Goal: Information Seeking & Learning: Learn about a topic

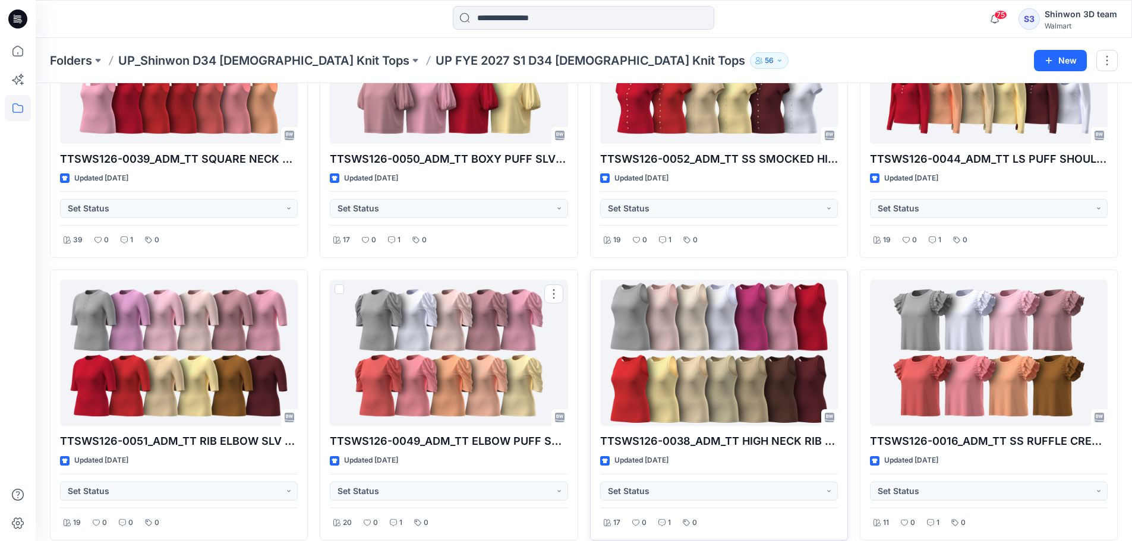
scroll to position [1333, 0]
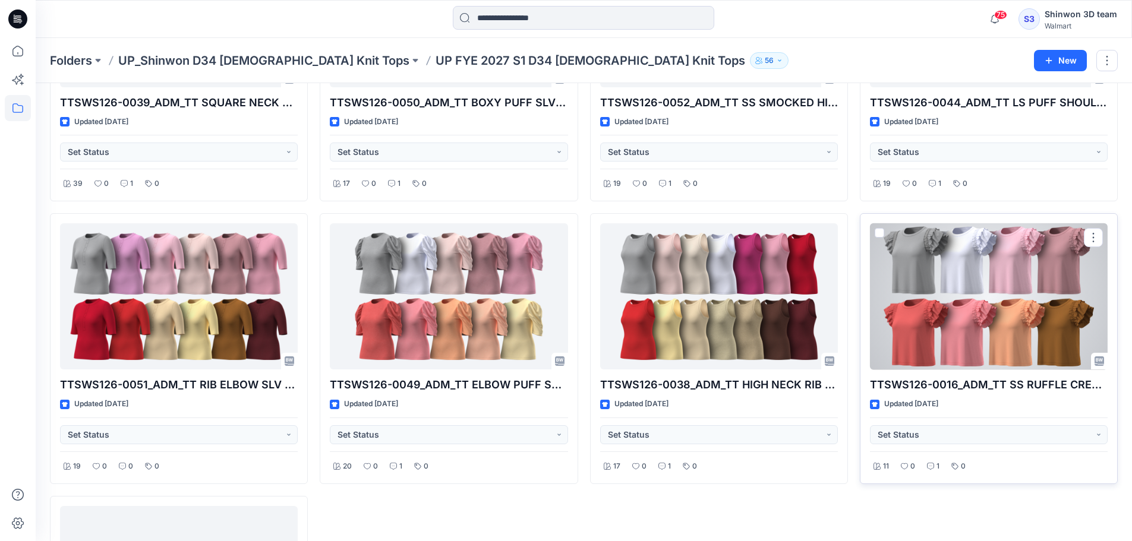
click at [965, 274] on div at bounding box center [989, 296] width 238 height 147
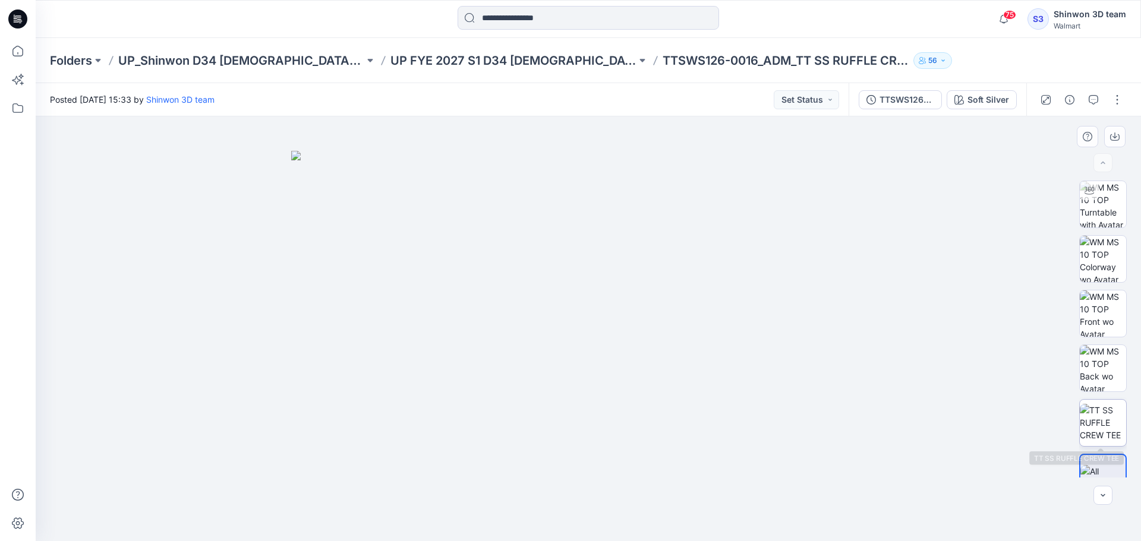
click at [1094, 413] on img at bounding box center [1102, 422] width 46 height 37
click at [1098, 465] on img at bounding box center [1102, 477] width 46 height 25
click at [1101, 208] on img at bounding box center [1102, 204] width 46 height 46
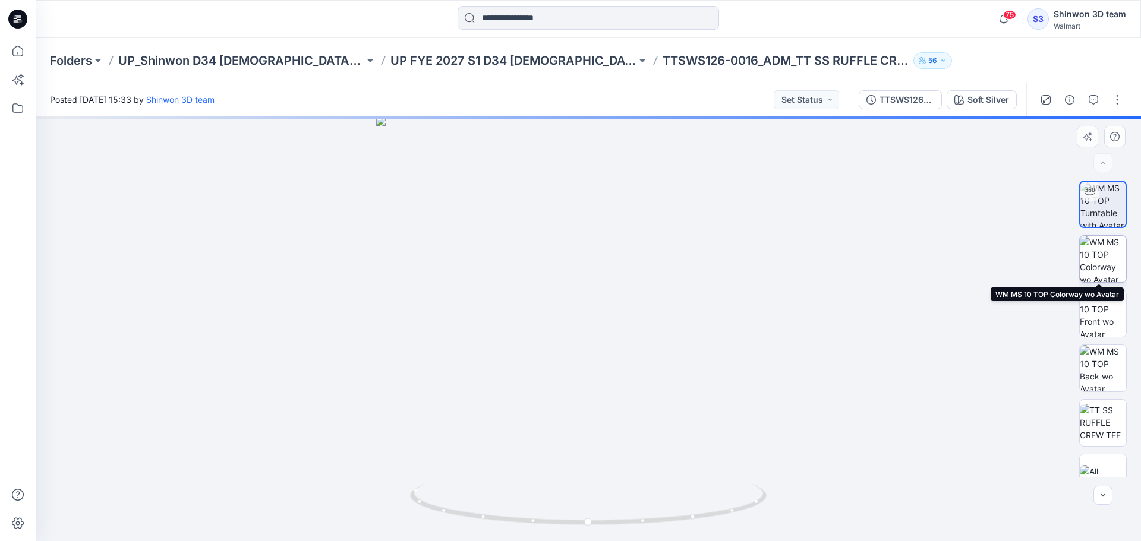
click at [1104, 247] on img at bounding box center [1102, 259] width 46 height 46
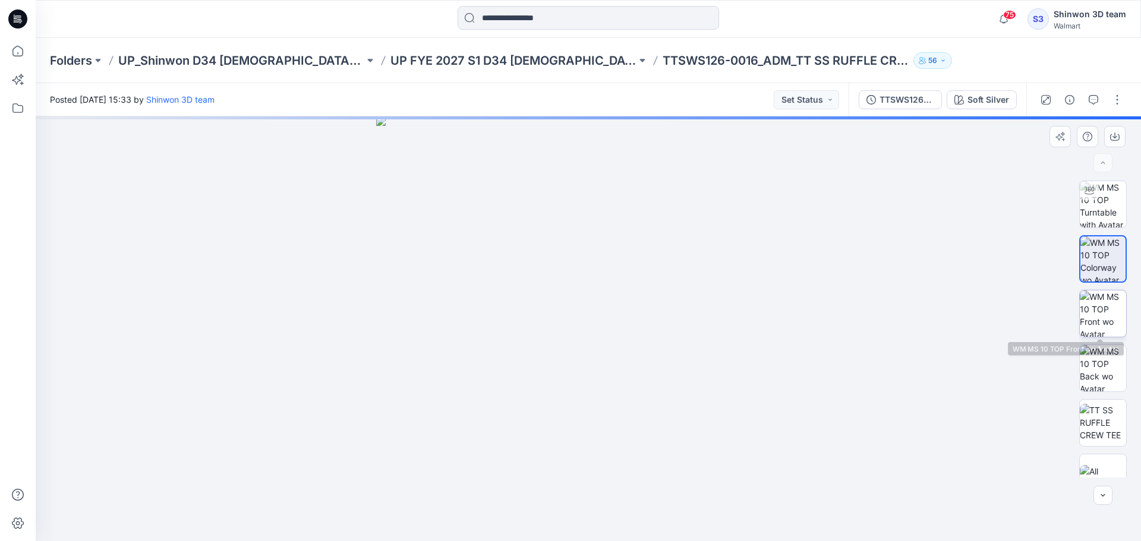
drag, startPoint x: 1116, startPoint y: 307, endPoint x: 1113, endPoint y: 329, distance: 22.9
click at [1116, 307] on img at bounding box center [1102, 313] width 46 height 46
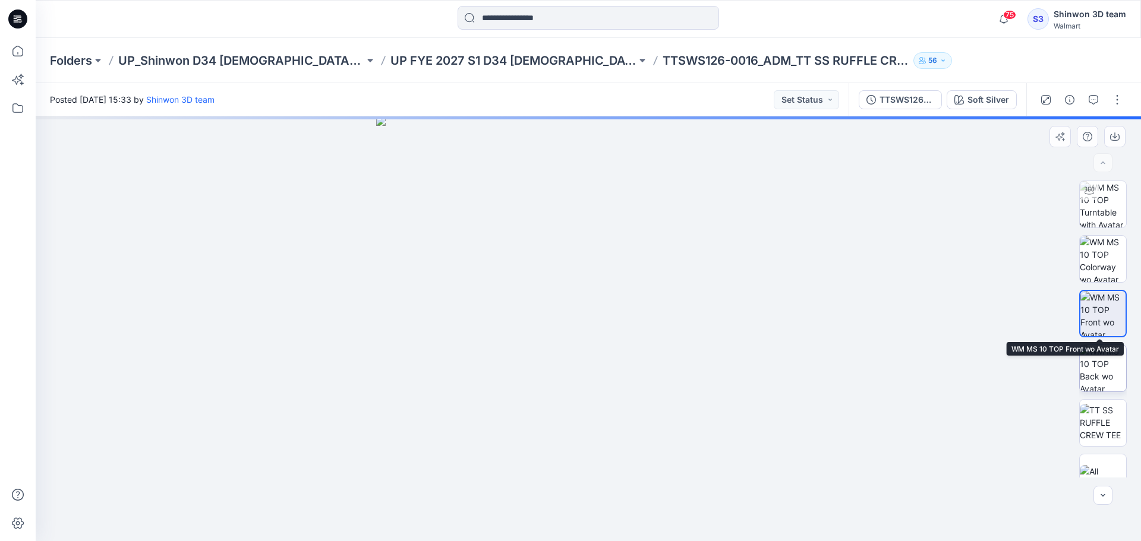
click at [1107, 365] on img at bounding box center [1102, 368] width 46 height 46
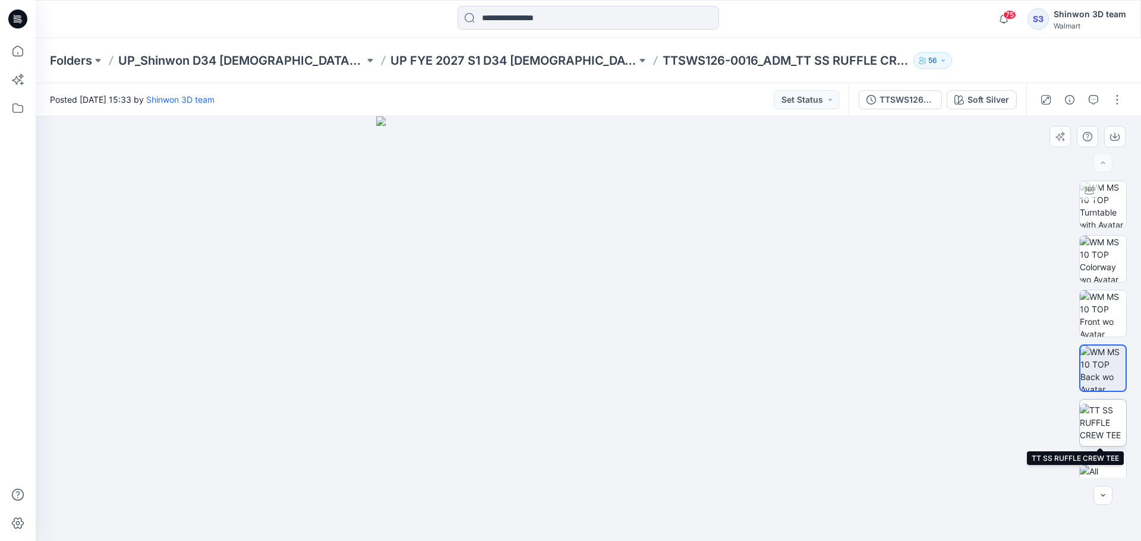
click at [1107, 412] on img at bounding box center [1102, 422] width 46 height 37
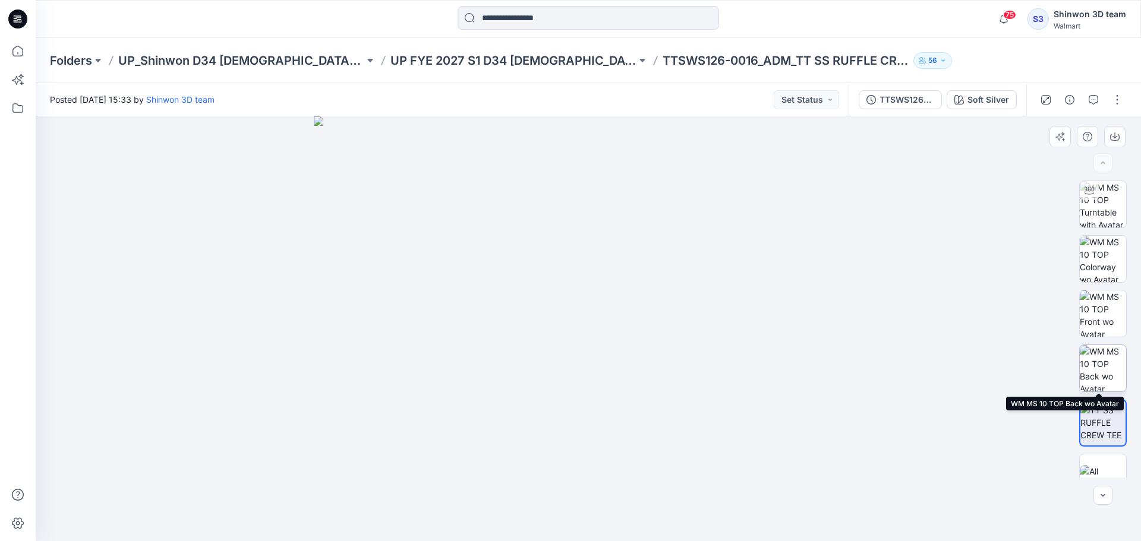
click at [1092, 360] on img at bounding box center [1102, 368] width 46 height 46
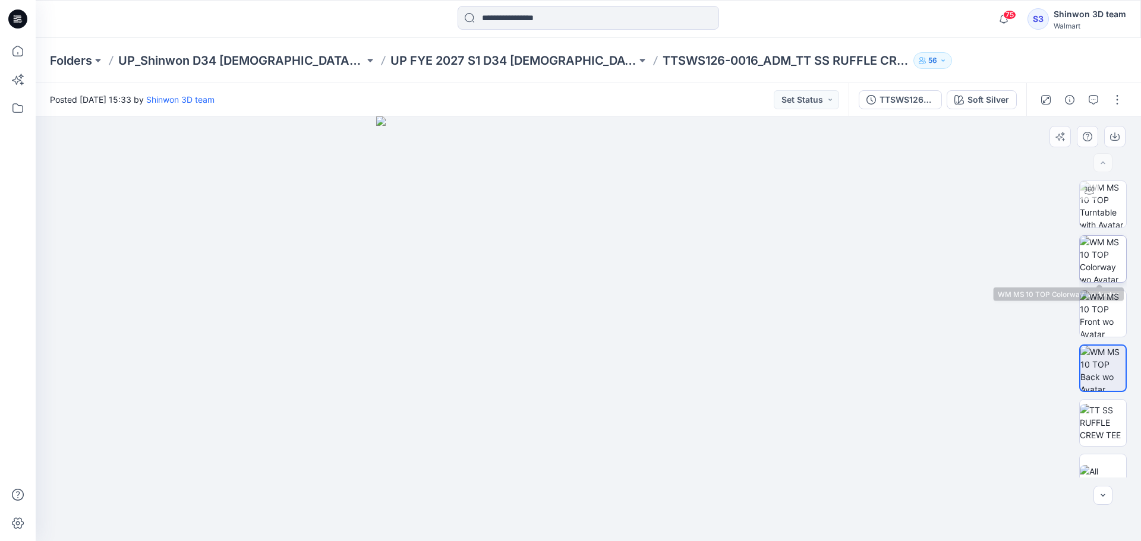
click at [1113, 258] on img at bounding box center [1102, 259] width 46 height 46
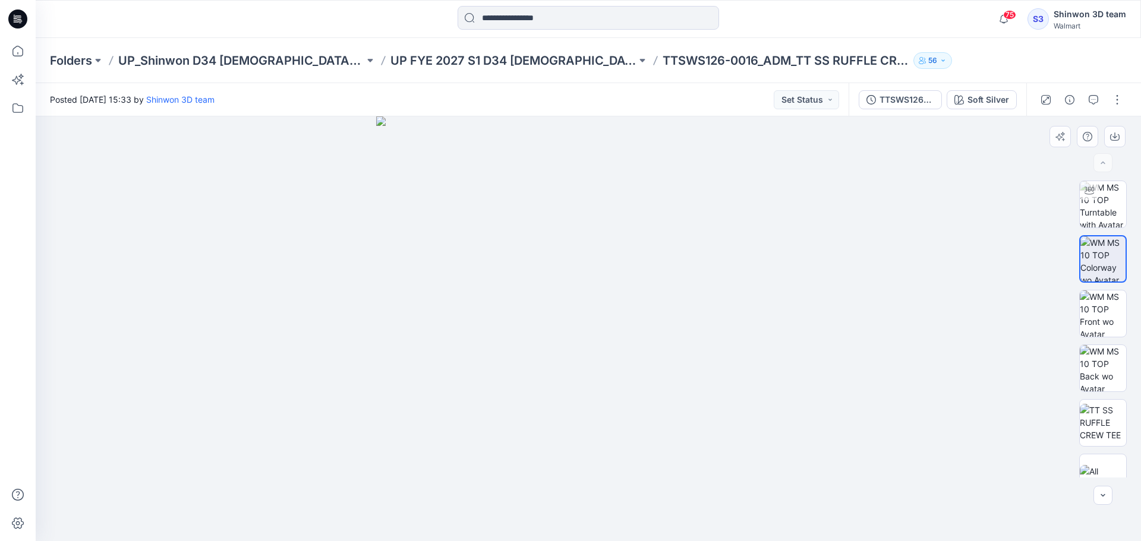
click at [870, 365] on div at bounding box center [588, 328] width 1105 height 425
drag, startPoint x: 867, startPoint y: 262, endPoint x: 864, endPoint y: 230, distance: 31.6
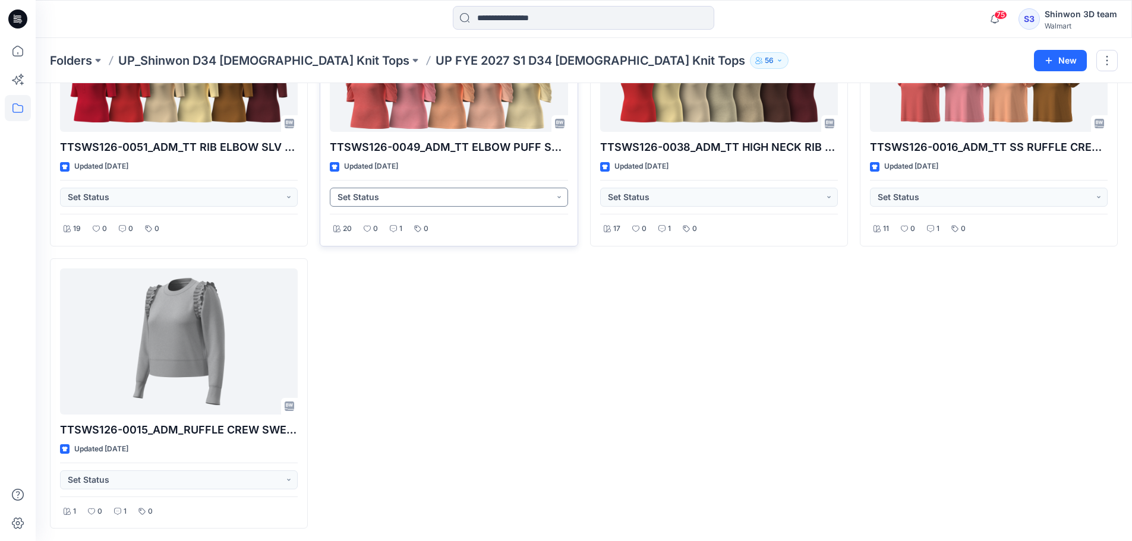
scroll to position [1412, 0]
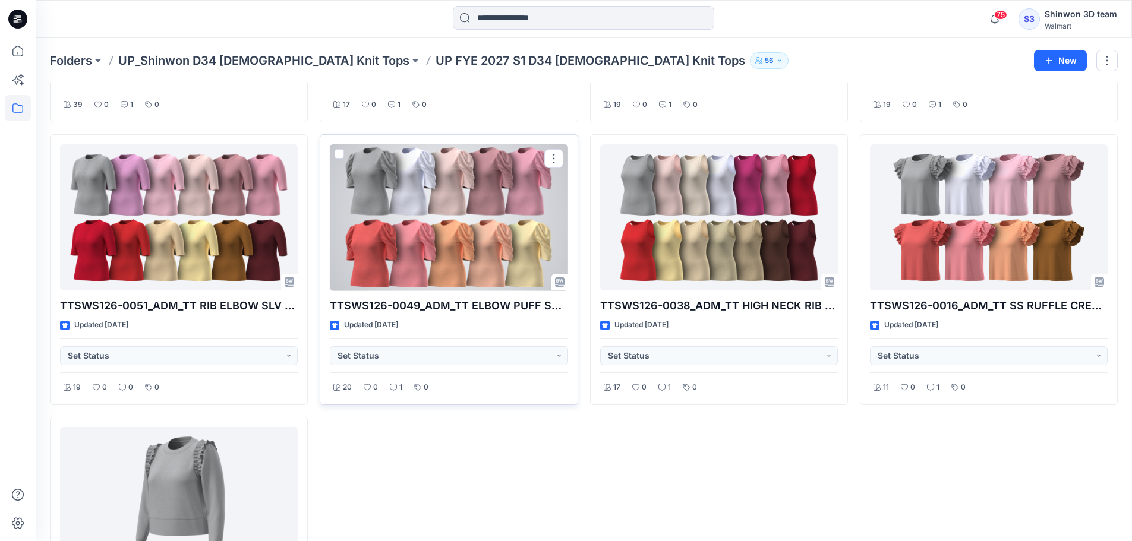
click at [442, 217] on div at bounding box center [449, 217] width 238 height 147
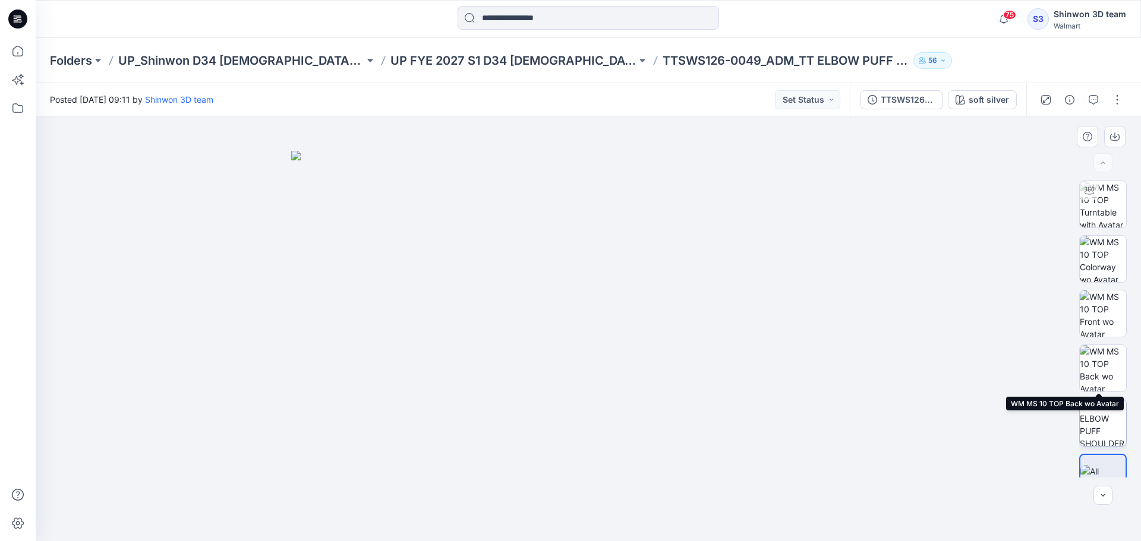
click at [1100, 397] on div at bounding box center [1103, 329] width 48 height 297
click at [1103, 410] on img at bounding box center [1102, 423] width 46 height 46
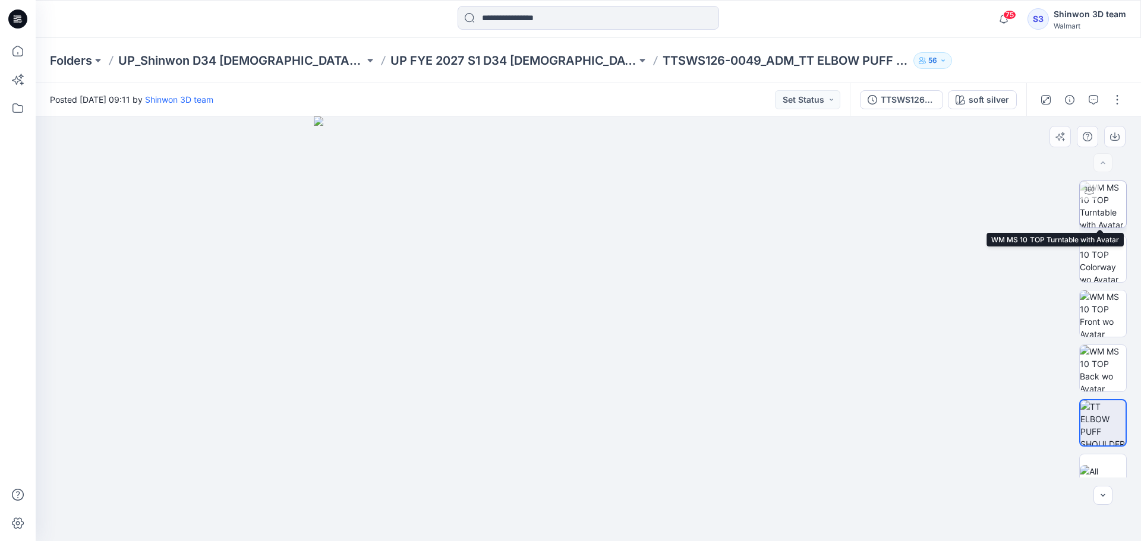
click at [1110, 206] on img at bounding box center [1102, 204] width 46 height 46
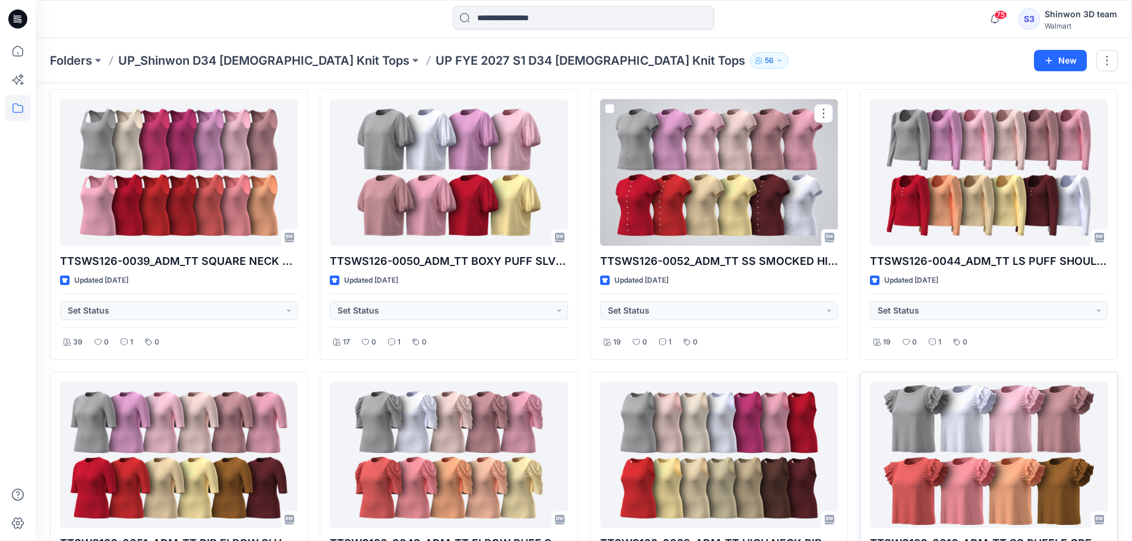
scroll to position [1333, 0]
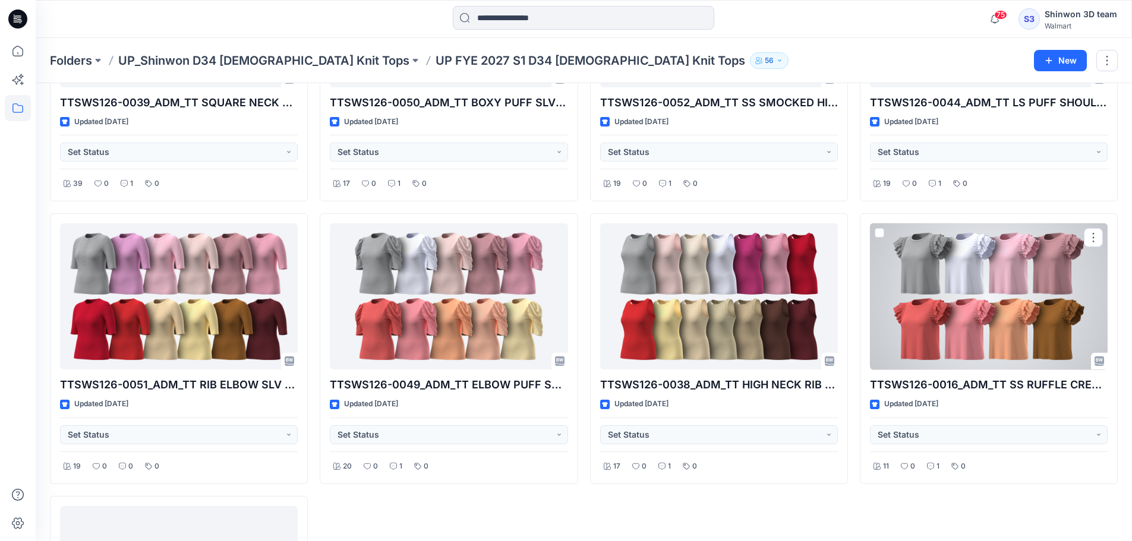
click at [941, 339] on div at bounding box center [989, 296] width 238 height 147
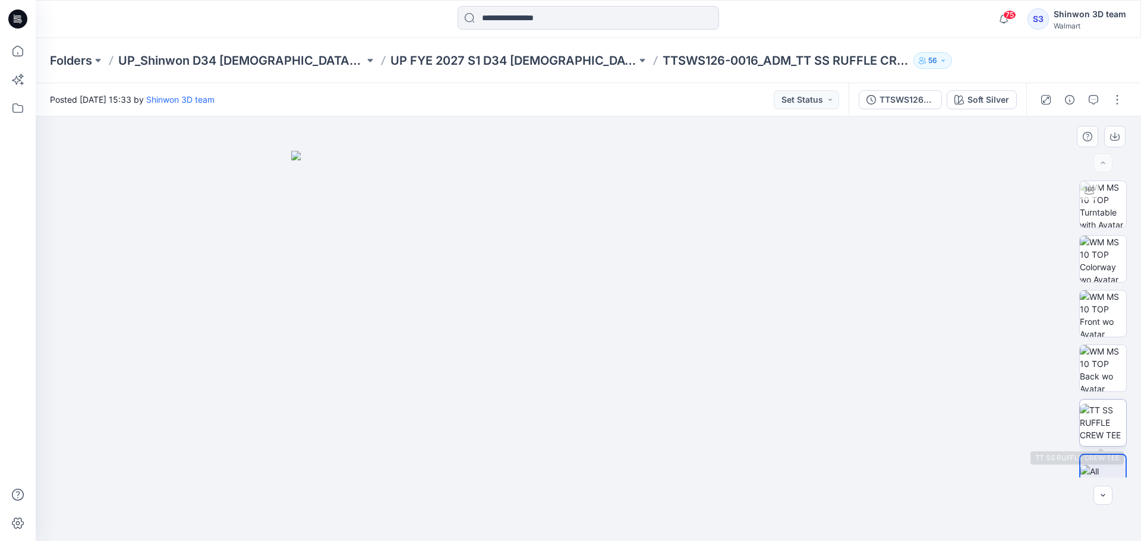
click at [1096, 424] on img at bounding box center [1102, 422] width 46 height 37
drag, startPoint x: 478, startPoint y: 381, endPoint x: 488, endPoint y: 373, distance: 12.7
click at [492, 371] on img at bounding box center [587, 306] width 665 height 472
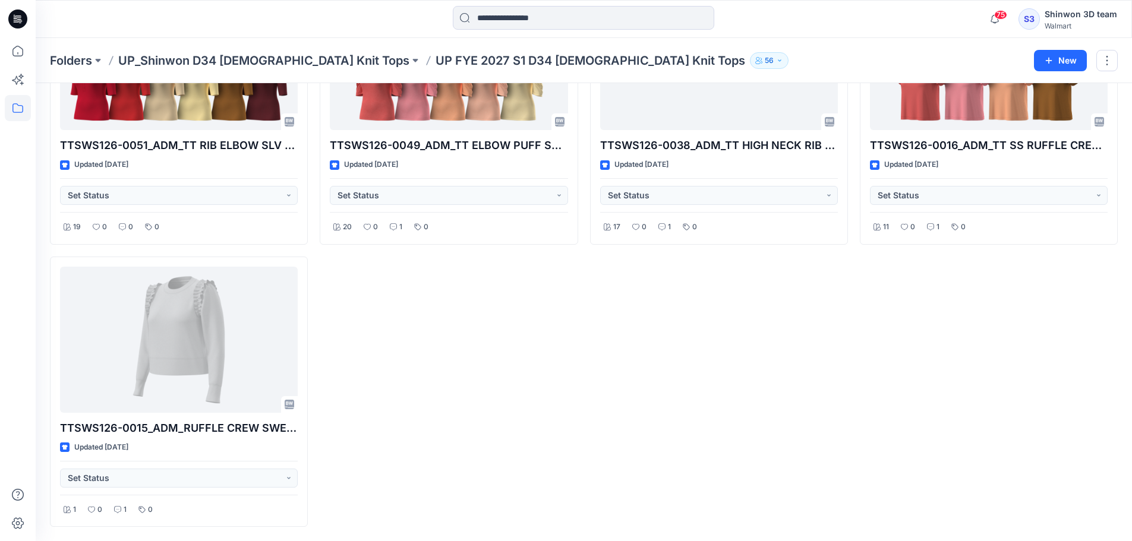
scroll to position [1493, 0]
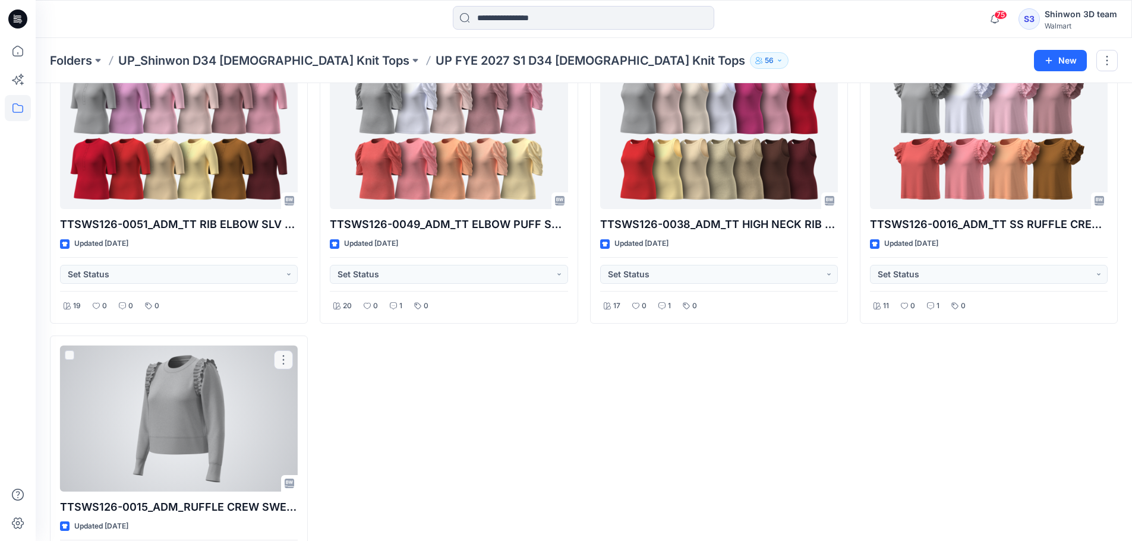
click at [238, 381] on div at bounding box center [179, 419] width 238 height 147
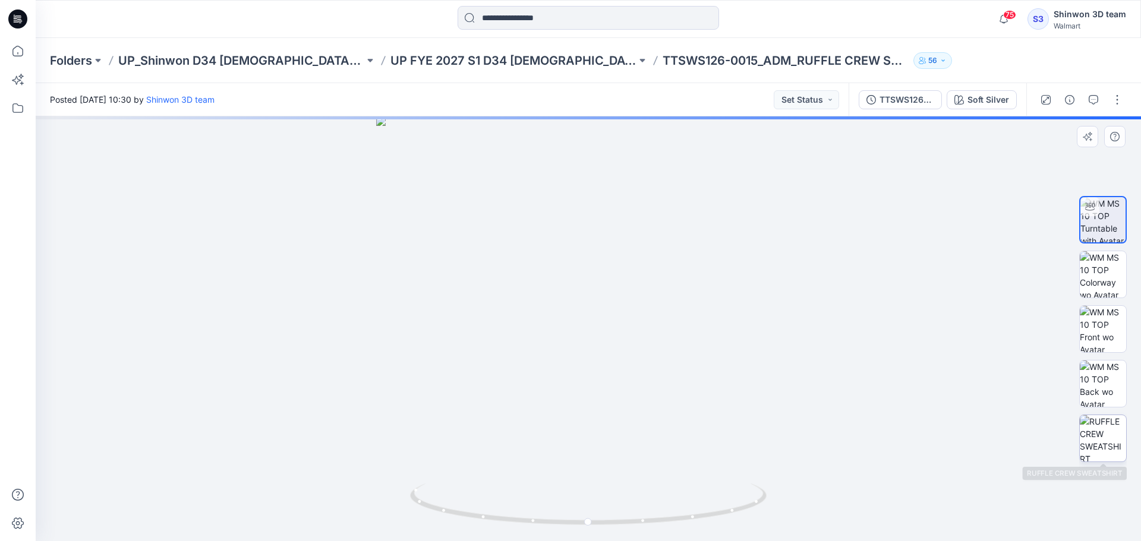
click at [1114, 448] on img at bounding box center [1102, 438] width 46 height 46
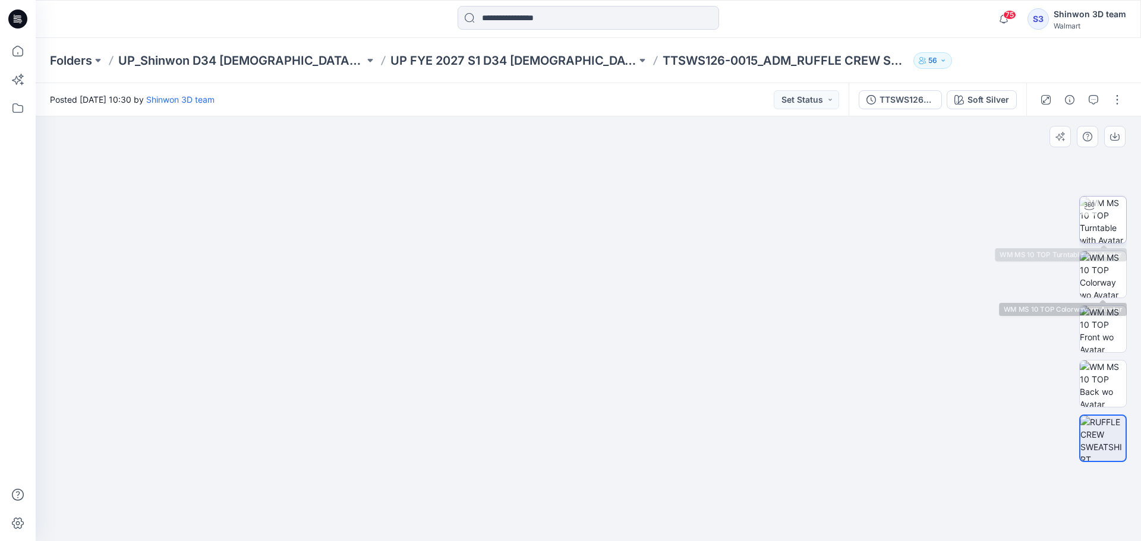
click at [1108, 222] on img at bounding box center [1102, 220] width 46 height 46
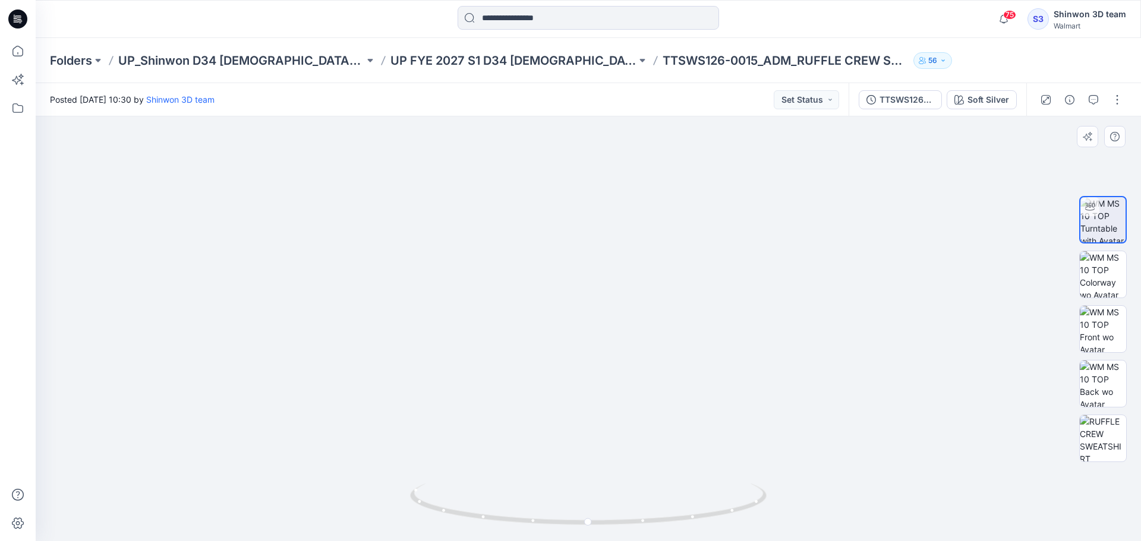
drag, startPoint x: 637, startPoint y: 239, endPoint x: 657, endPoint y: 395, distance: 157.5
click at [652, 428] on img at bounding box center [589, 280] width 1000 height 522
click at [1081, 325] on div at bounding box center [1103, 329] width 48 height 48
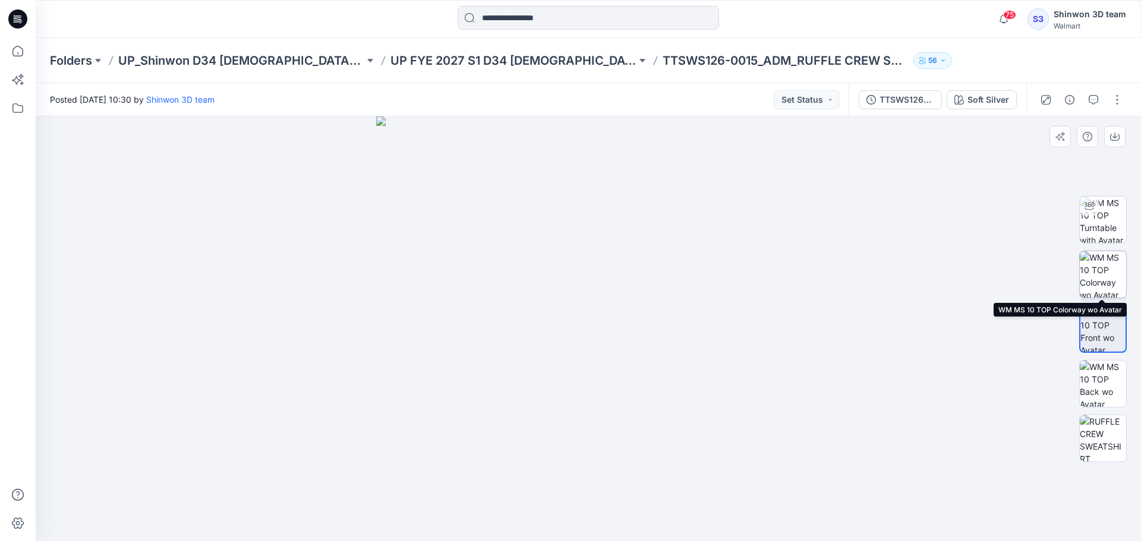
click at [1117, 271] on img at bounding box center [1102, 274] width 46 height 46
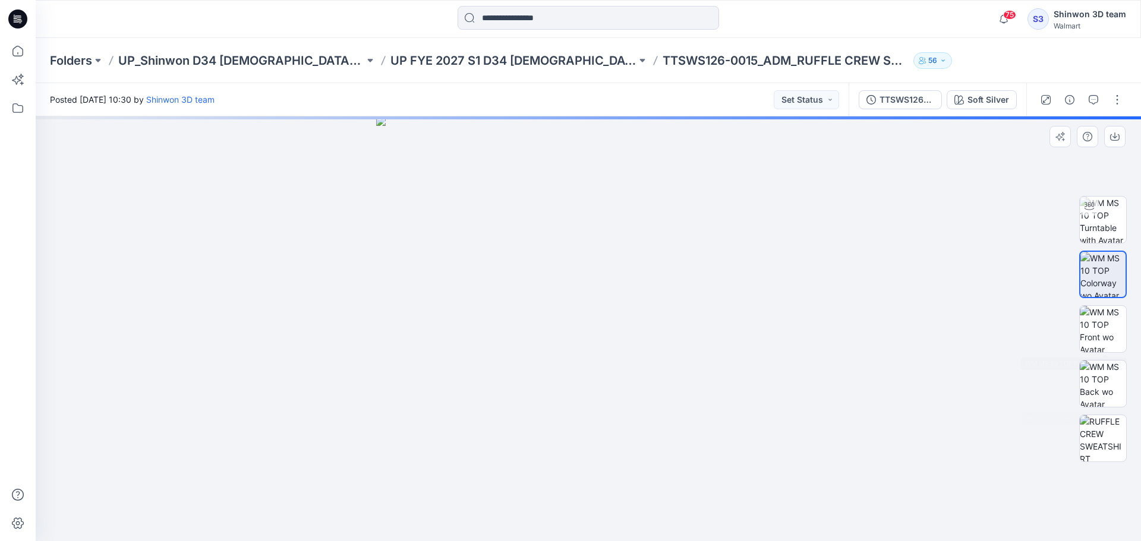
click at [1127, 391] on div at bounding box center [1102, 329] width 76 height 297
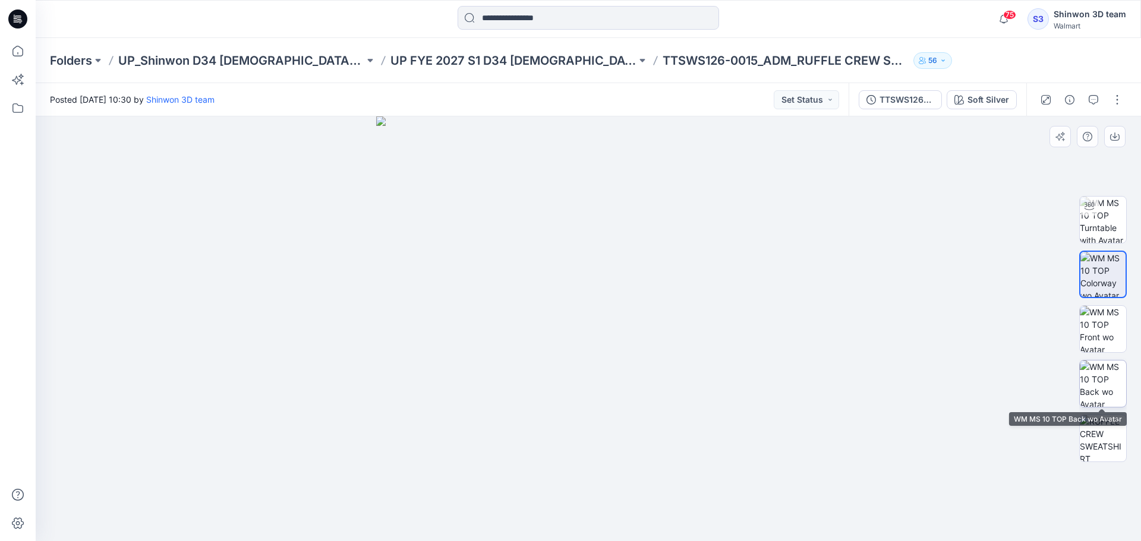
click at [1116, 390] on img at bounding box center [1102, 384] width 46 height 46
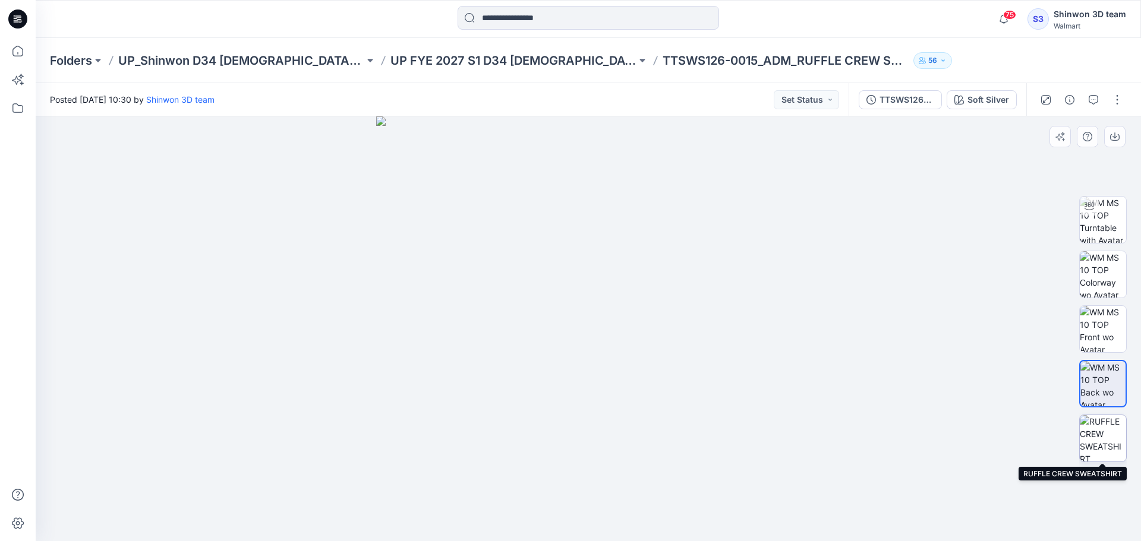
click at [1106, 438] on img at bounding box center [1102, 438] width 46 height 46
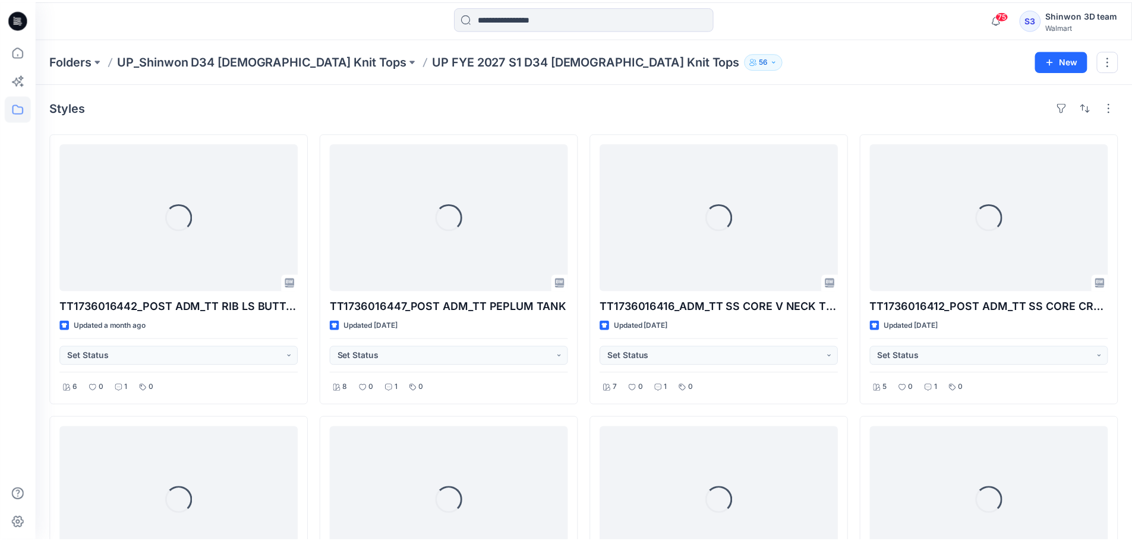
scroll to position [1493, 0]
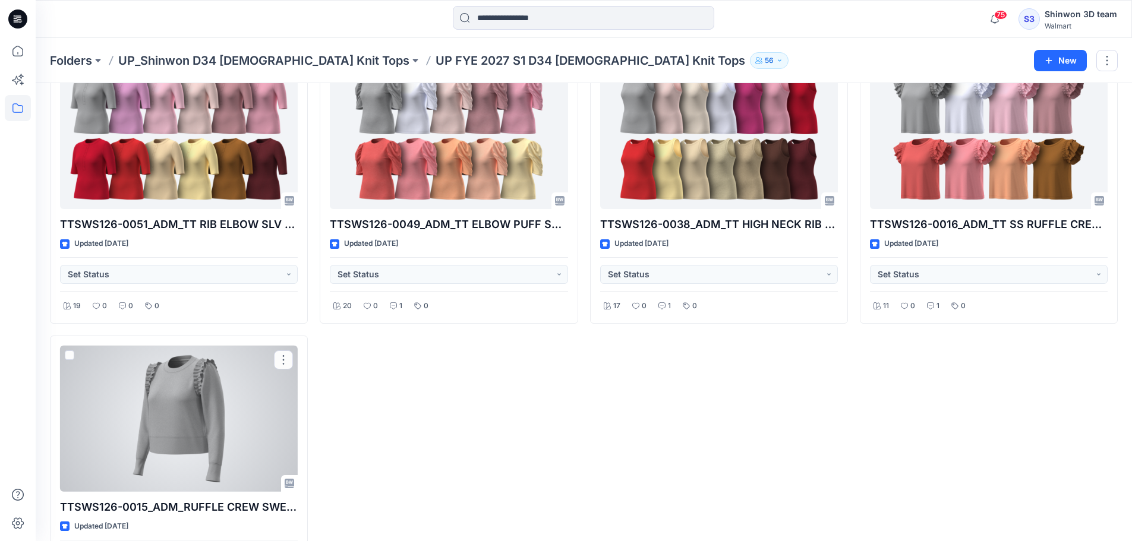
click at [208, 403] on div at bounding box center [179, 419] width 238 height 147
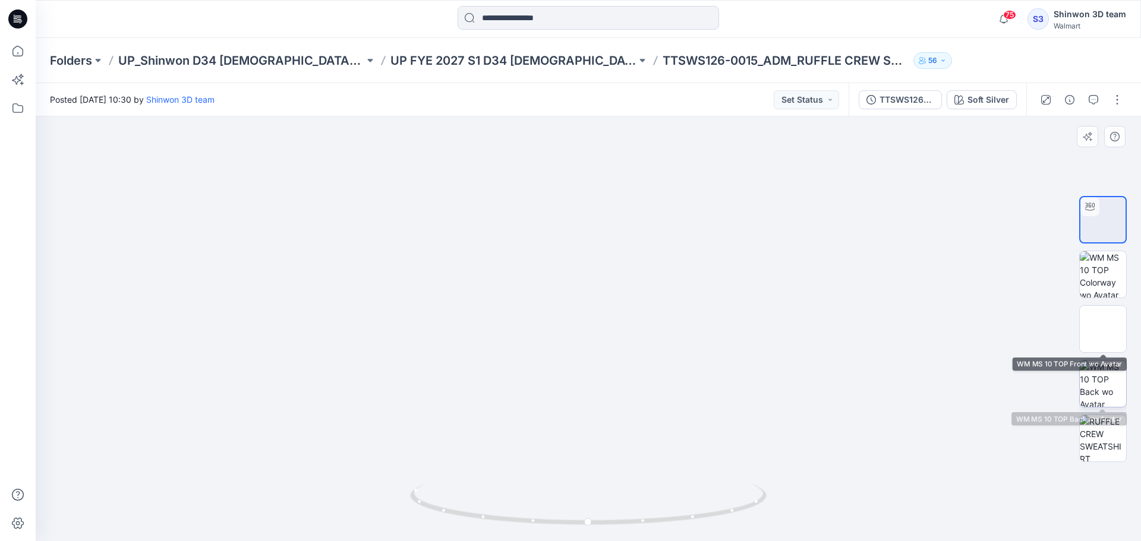
click at [1105, 386] on img at bounding box center [1102, 384] width 46 height 46
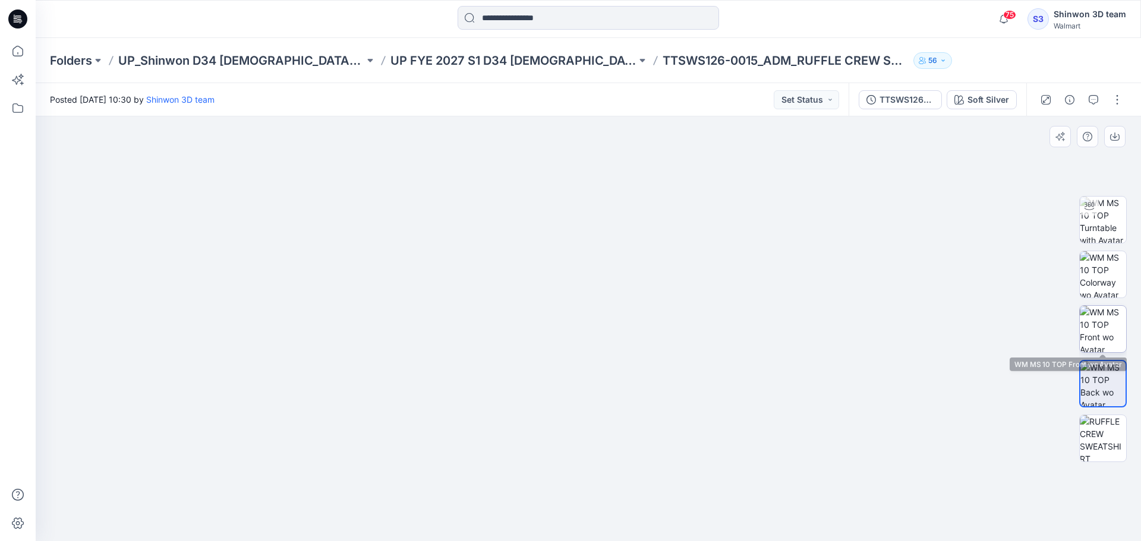
drag, startPoint x: 1110, startPoint y: 321, endPoint x: 1113, endPoint y: 314, distance: 8.3
click at [1109, 321] on img at bounding box center [1102, 329] width 46 height 46
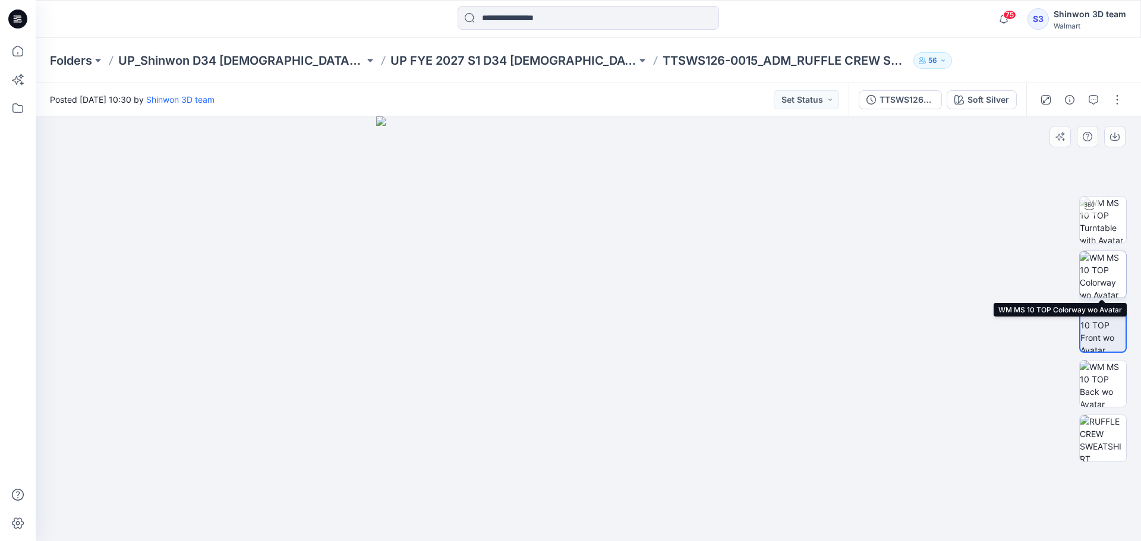
click at [1107, 272] on img at bounding box center [1102, 274] width 46 height 46
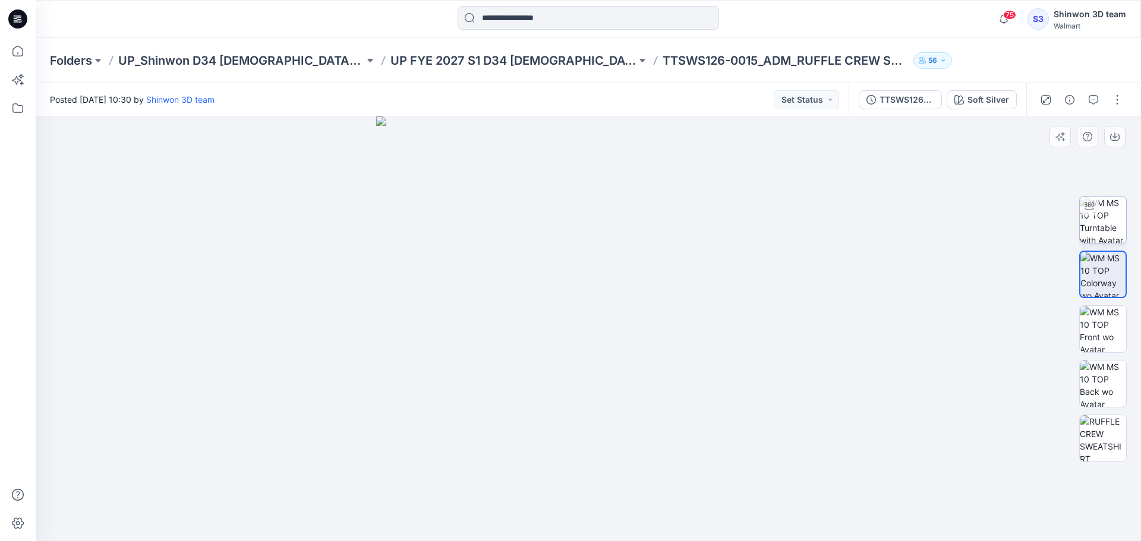
click at [1094, 206] on div at bounding box center [1088, 206] width 19 height 19
drag, startPoint x: 617, startPoint y: 244, endPoint x: 713, endPoint y: 349, distance: 142.6
click at [627, 414] on img at bounding box center [588, 327] width 800 height 427
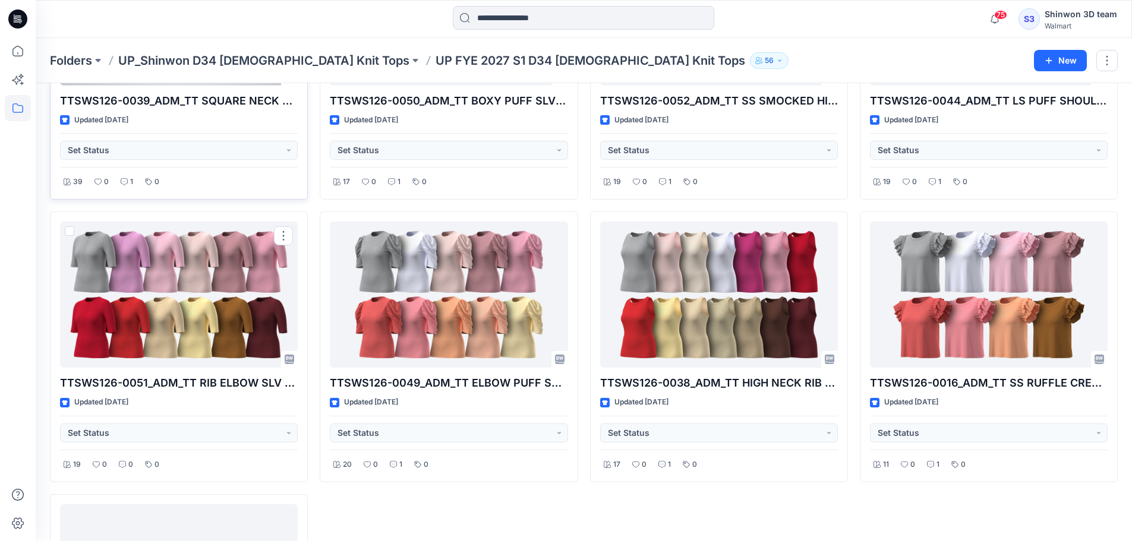
scroll to position [1177, 0]
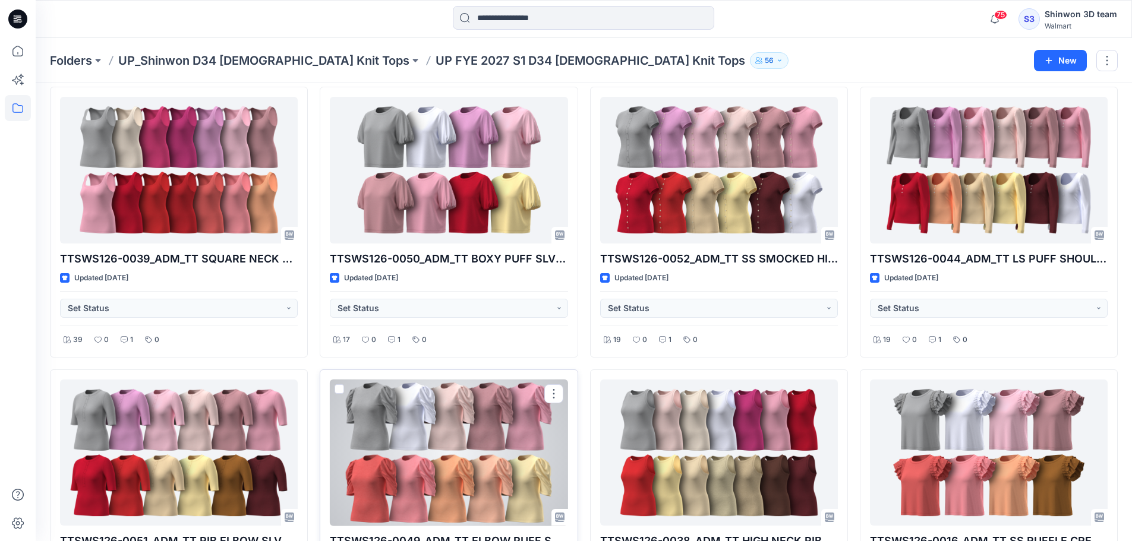
click at [458, 435] on div at bounding box center [449, 453] width 238 height 147
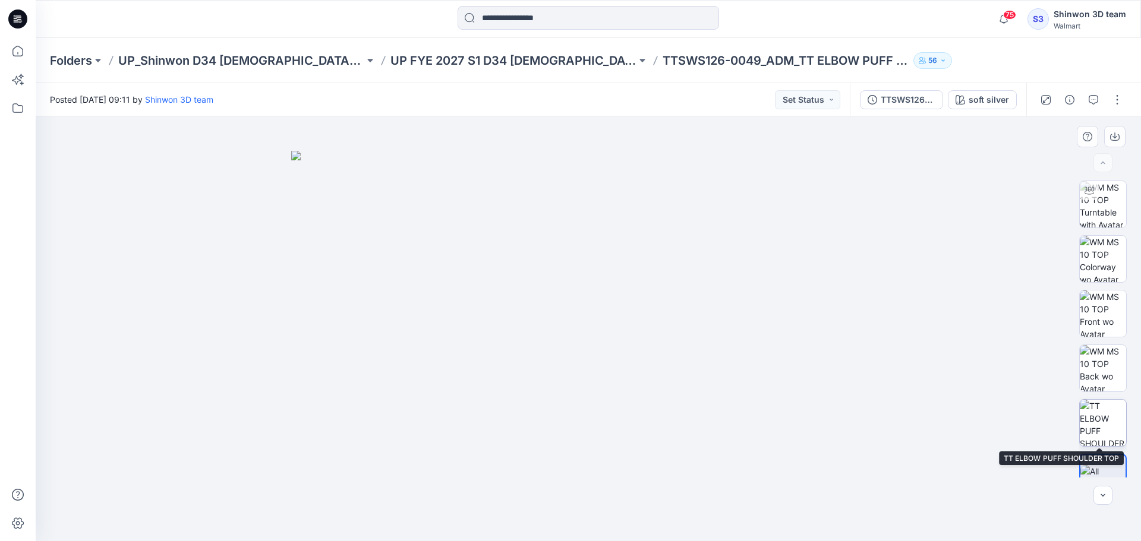
click at [1104, 408] on img at bounding box center [1102, 423] width 46 height 46
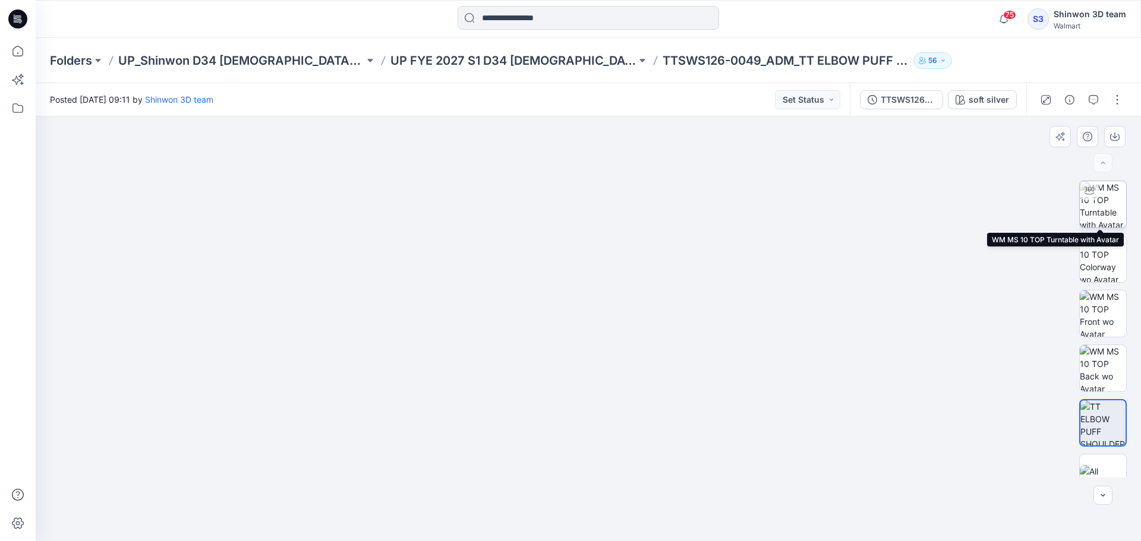
click at [1100, 211] on img at bounding box center [1102, 204] width 46 height 46
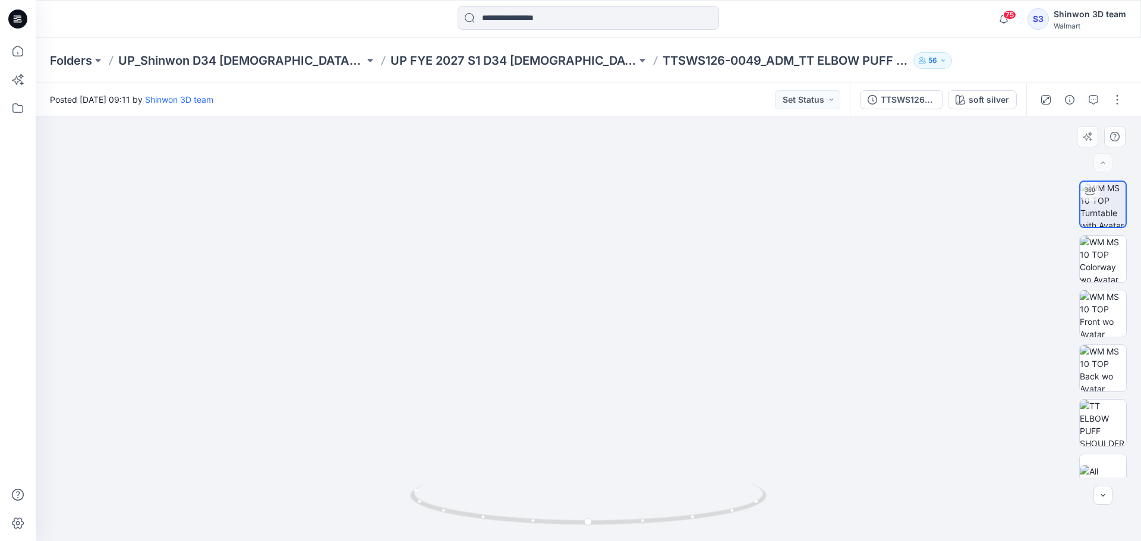
drag, startPoint x: 675, startPoint y: 271, endPoint x: 645, endPoint y: 424, distance: 155.1
click at [645, 428] on img at bounding box center [588, 235] width 800 height 611
click at [733, 345] on img at bounding box center [588, 314] width 800 height 454
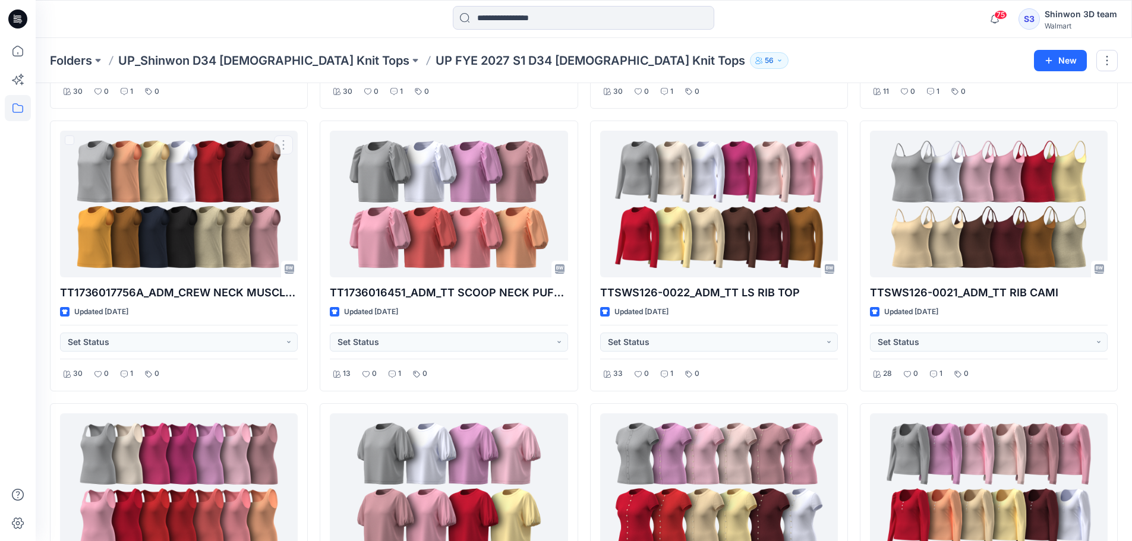
scroll to position [702, 0]
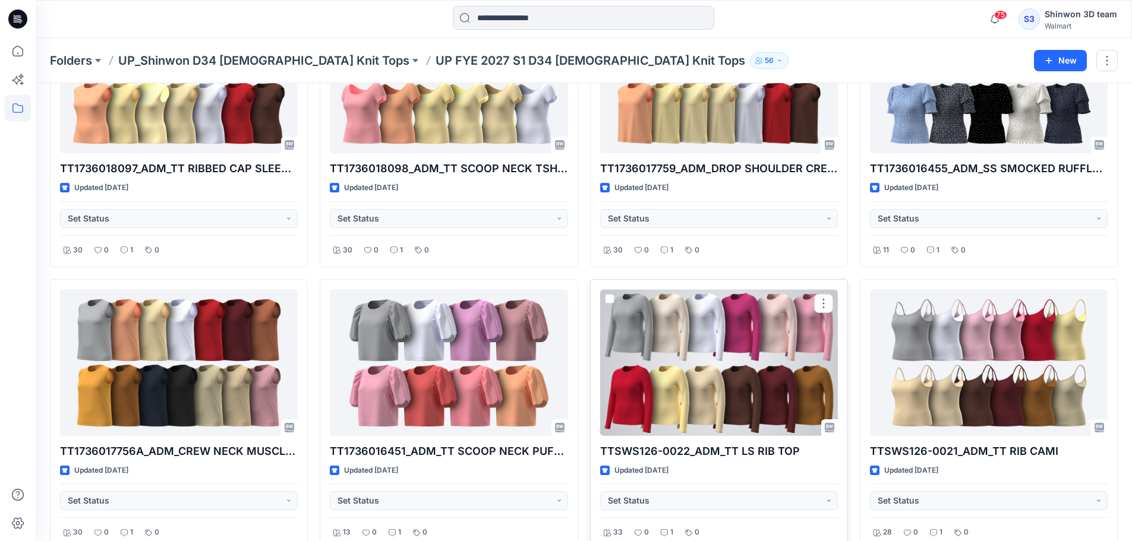
click at [725, 369] on div at bounding box center [719, 362] width 238 height 147
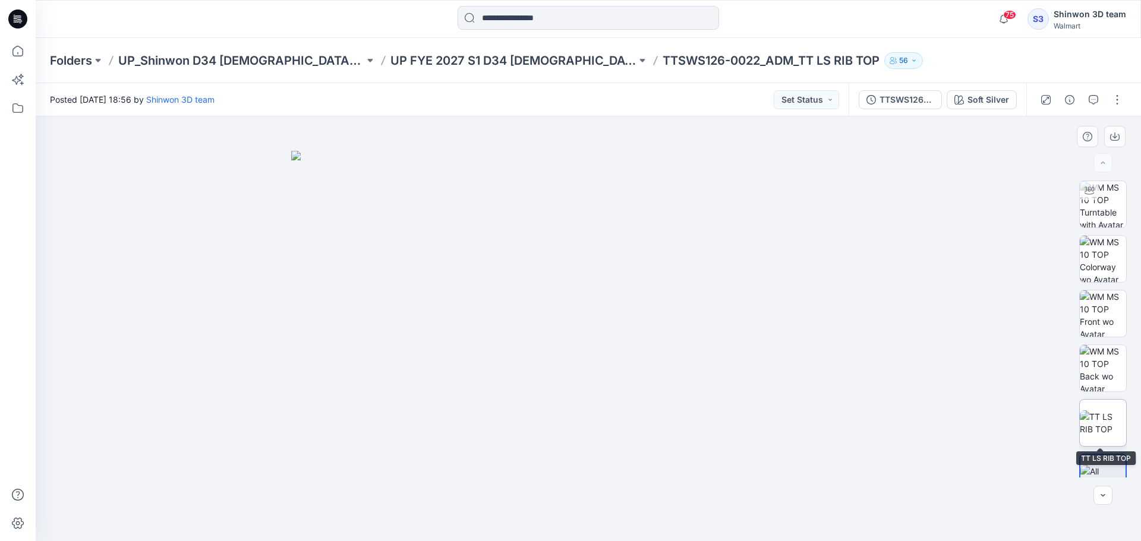
click at [1079, 403] on div at bounding box center [1103, 423] width 48 height 48
click at [462, 406] on img at bounding box center [588, 303] width 666 height 477
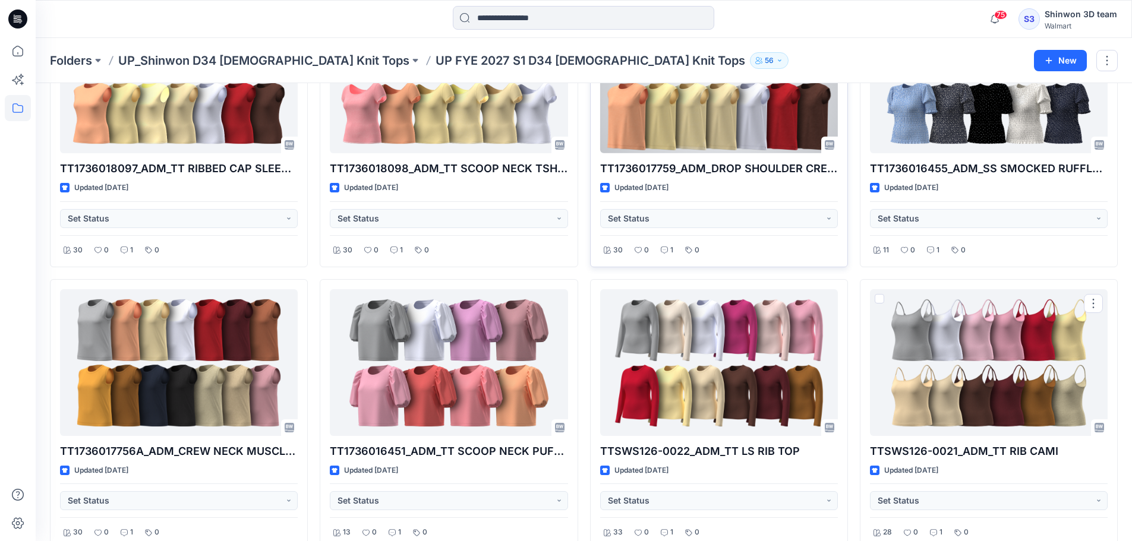
scroll to position [543, 0]
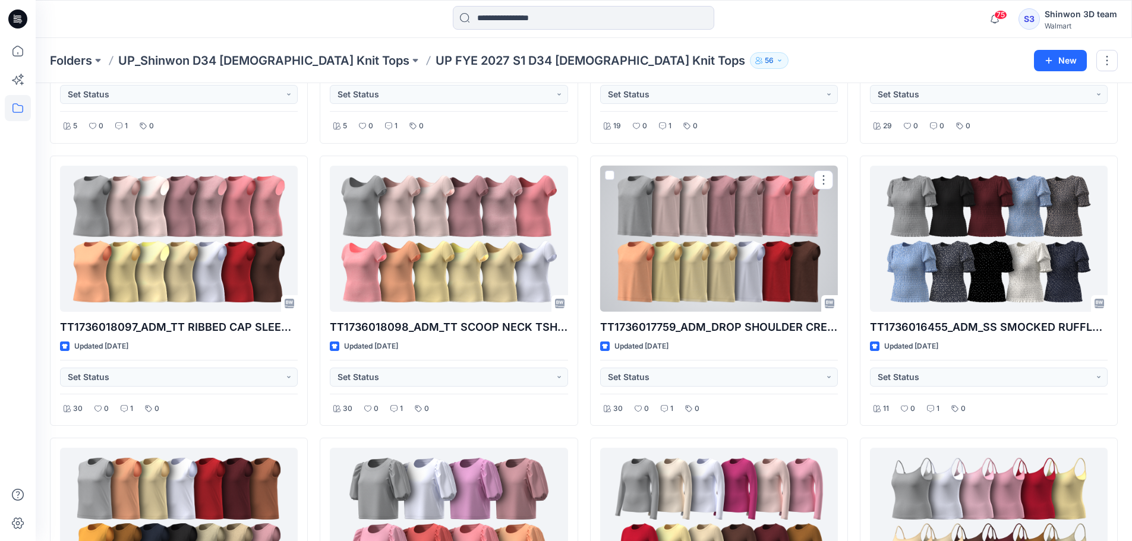
drag, startPoint x: 737, startPoint y: 272, endPoint x: 802, endPoint y: 292, distance: 67.8
click at [738, 272] on div at bounding box center [719, 239] width 238 height 147
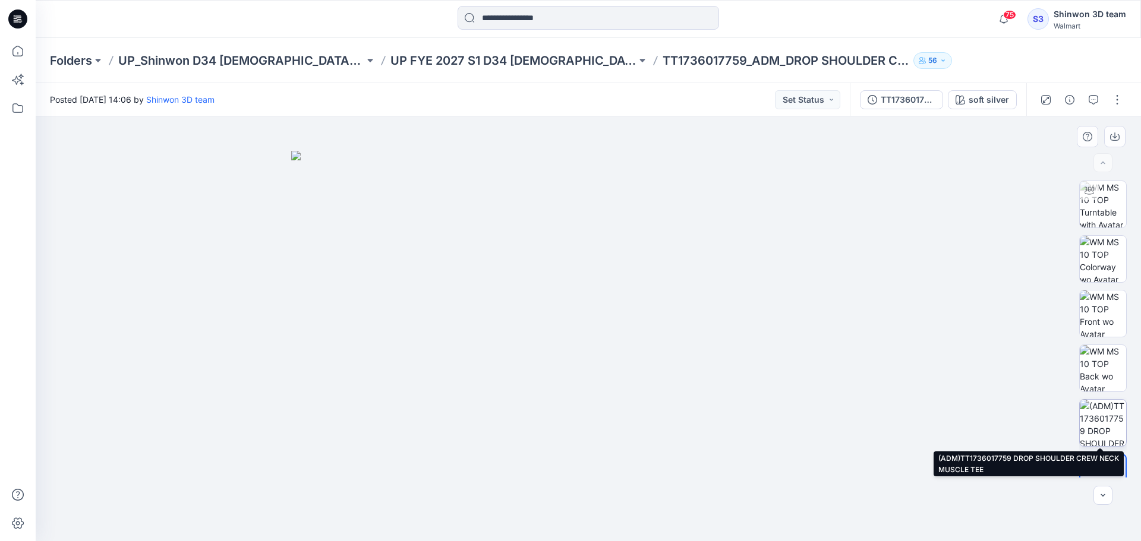
click at [1104, 426] on img at bounding box center [1102, 423] width 46 height 46
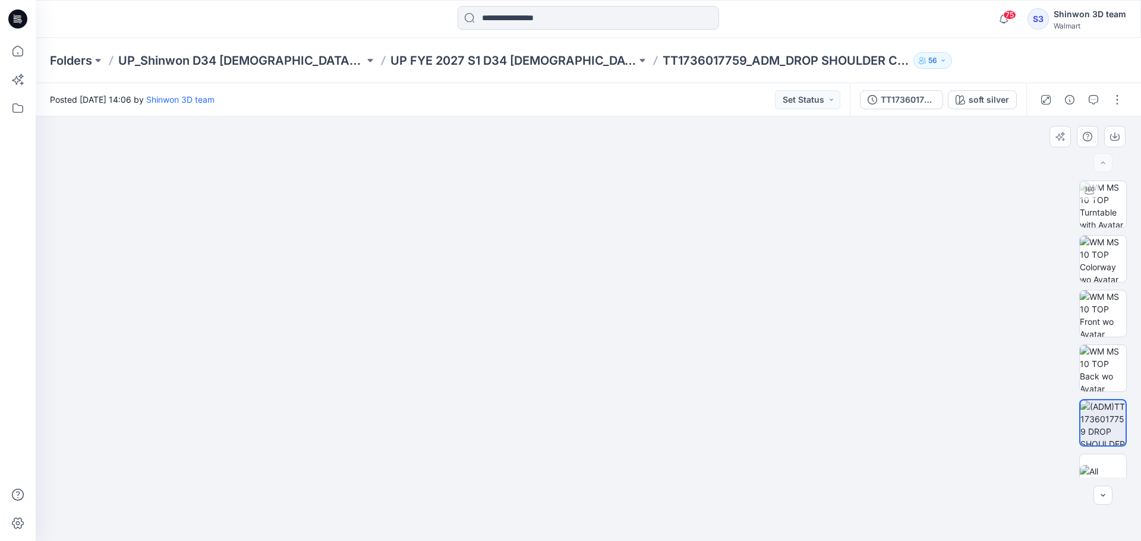
drag, startPoint x: 419, startPoint y: 302, endPoint x: 470, endPoint y: 344, distance: 66.2
click at [488, 326] on img at bounding box center [588, 323] width 650 height 435
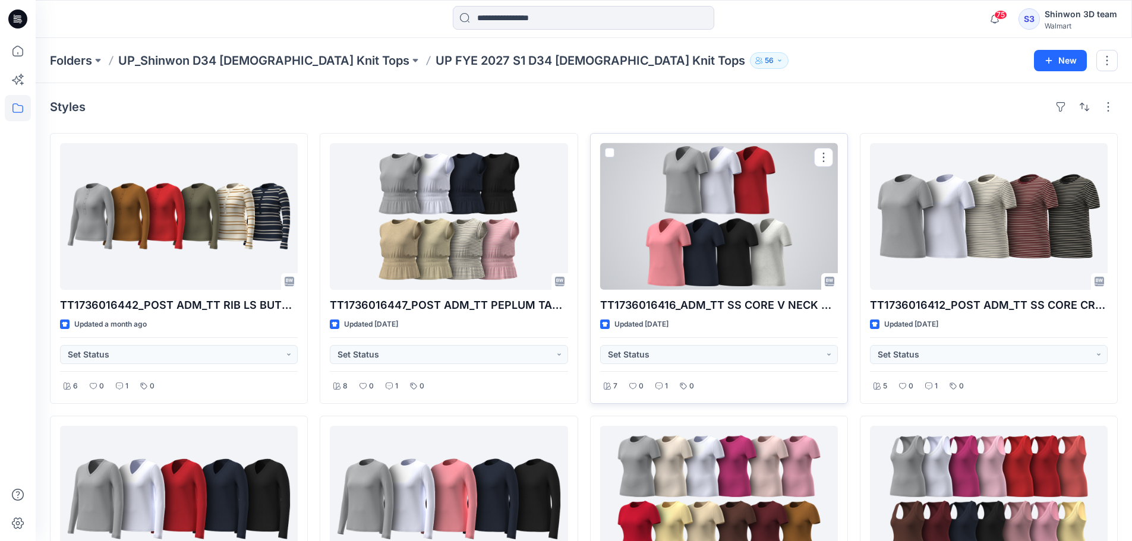
click at [752, 248] on div at bounding box center [719, 216] width 238 height 147
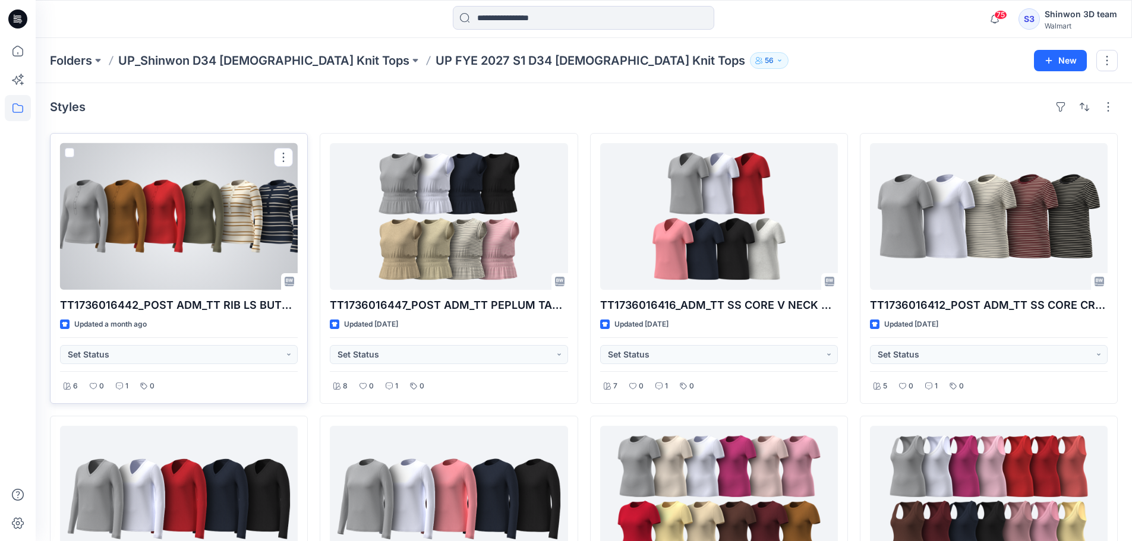
click at [225, 238] on div at bounding box center [179, 216] width 238 height 147
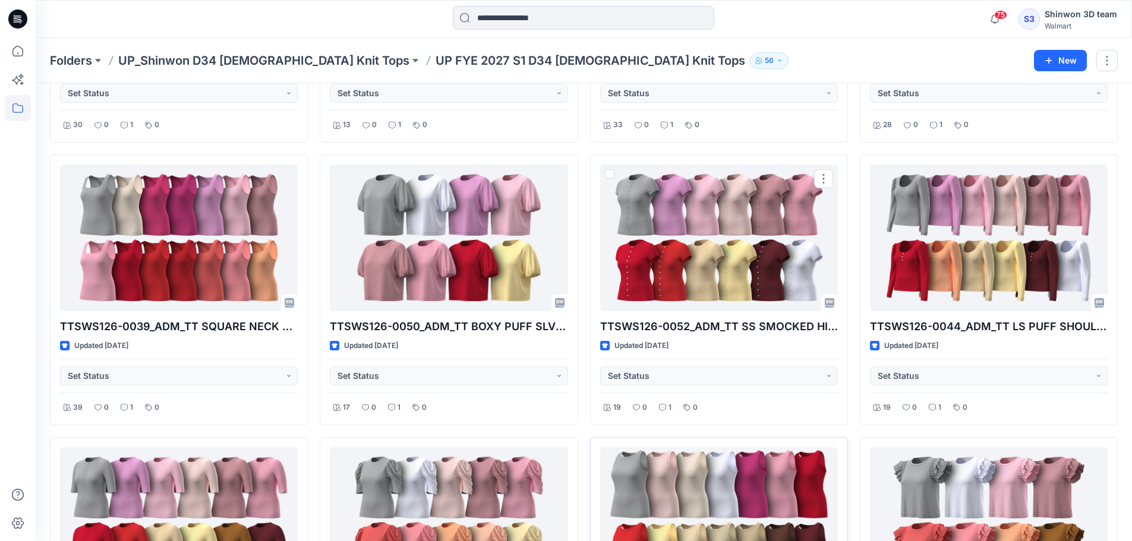
scroll to position [1267, 0]
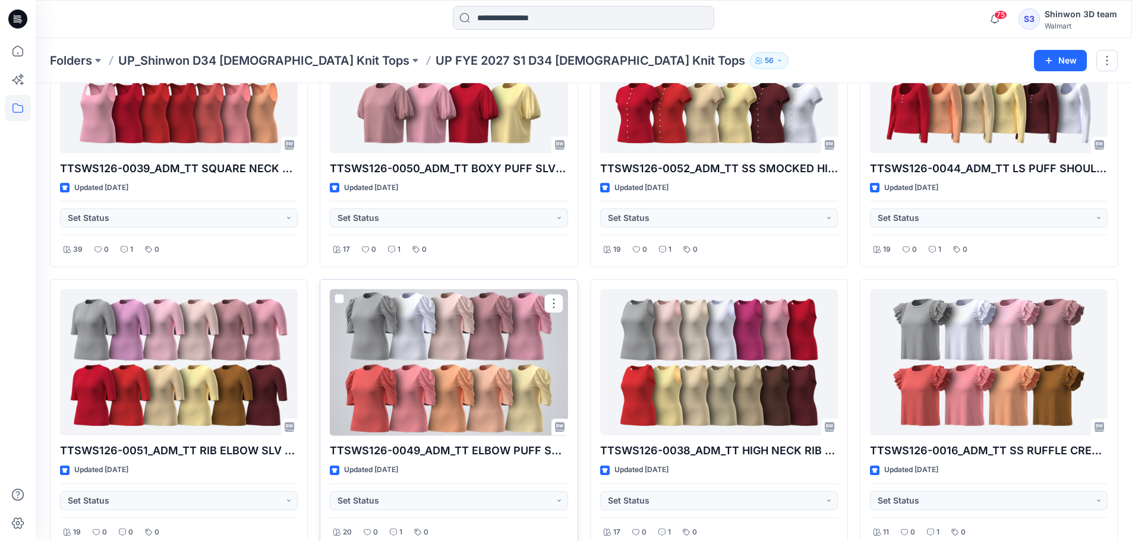
click at [448, 328] on div at bounding box center [449, 362] width 238 height 147
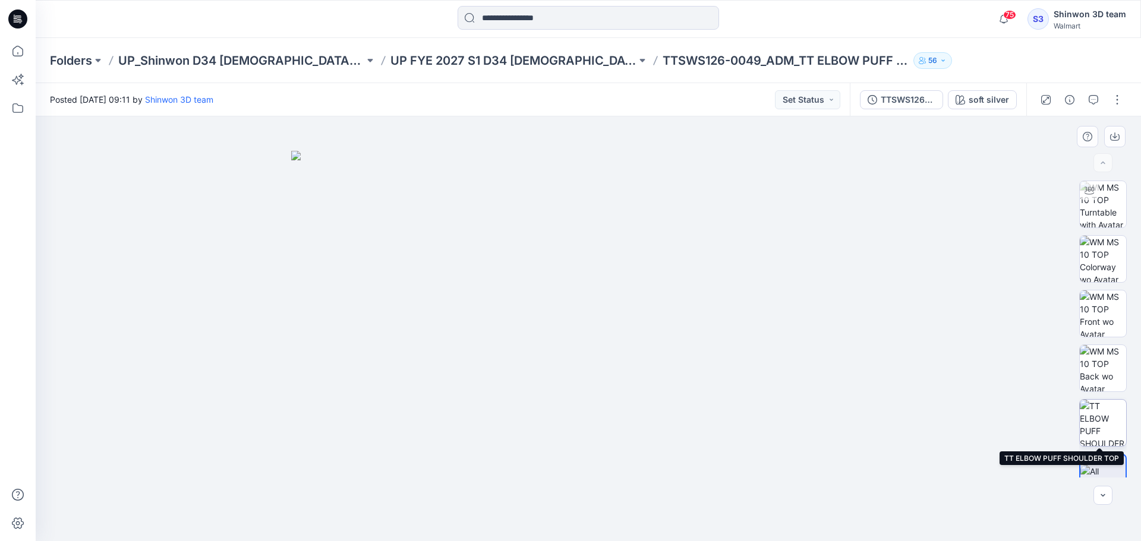
click at [1108, 416] on img at bounding box center [1102, 423] width 46 height 46
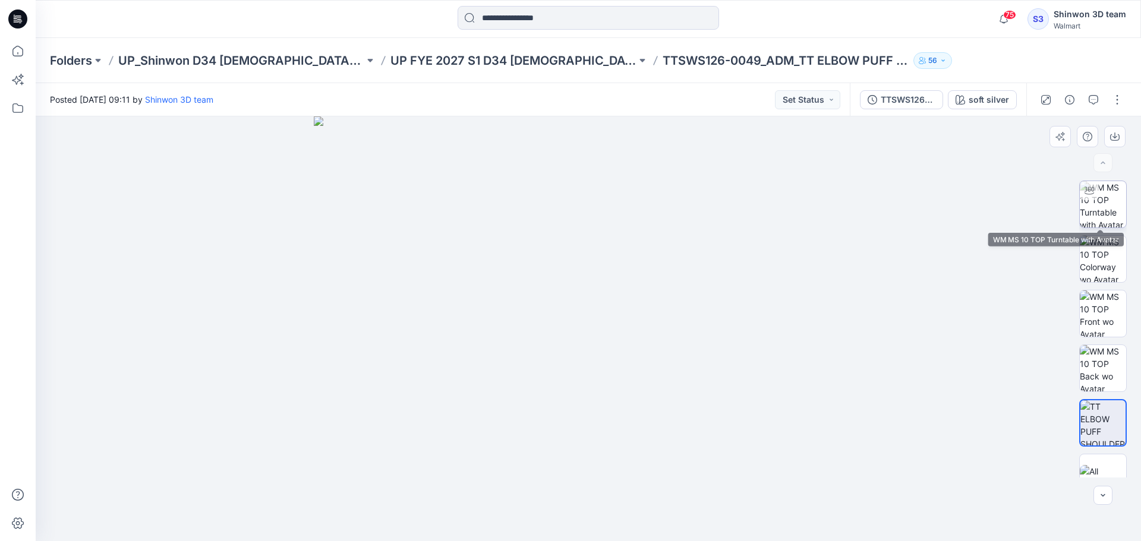
click at [1101, 203] on img at bounding box center [1102, 204] width 46 height 46
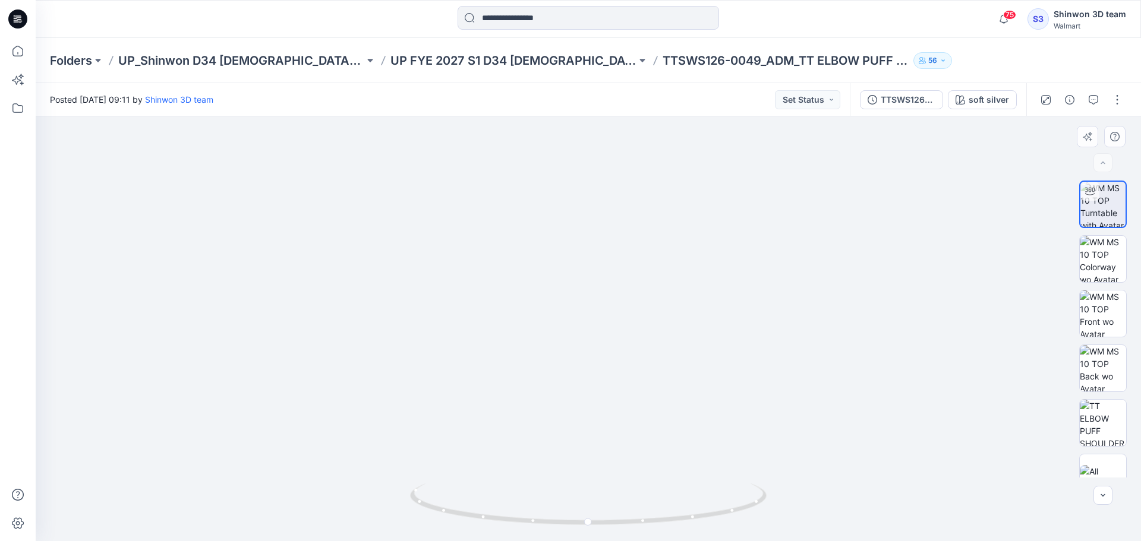
drag, startPoint x: 555, startPoint y: 273, endPoint x: 536, endPoint y: 433, distance: 161.4
click at [536, 433] on img at bounding box center [589, 287] width 1000 height 507
click at [1103, 418] on img at bounding box center [1102, 423] width 46 height 46
click at [1089, 213] on img at bounding box center [1102, 204] width 46 height 46
drag, startPoint x: 633, startPoint y: 328, endPoint x: 628, endPoint y: 377, distance: 49.0
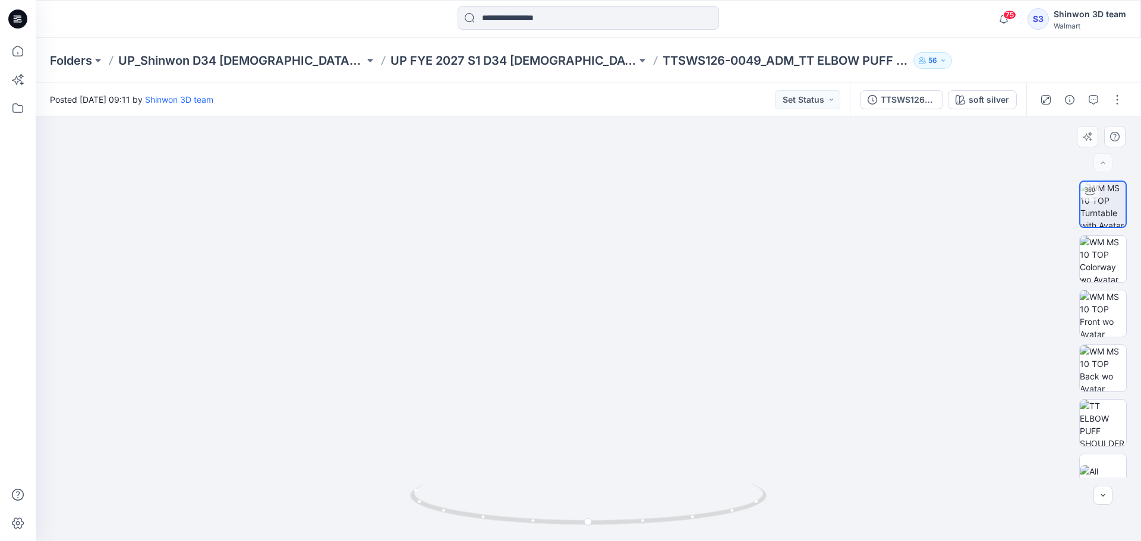
click at [628, 377] on img at bounding box center [589, 277] width 1000 height 528
drag, startPoint x: 628, startPoint y: 284, endPoint x: 617, endPoint y: 308, distance: 26.8
click at [617, 308] on img at bounding box center [589, 277] width 1000 height 528
drag, startPoint x: 983, startPoint y: 292, endPoint x: 974, endPoint y: 284, distance: 11.3
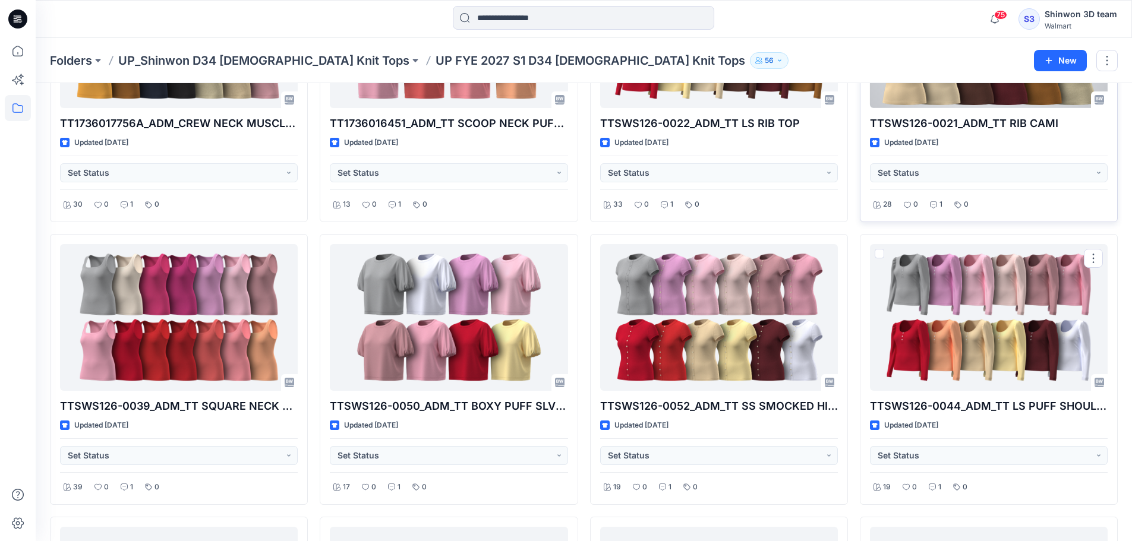
scroll to position [871, 0]
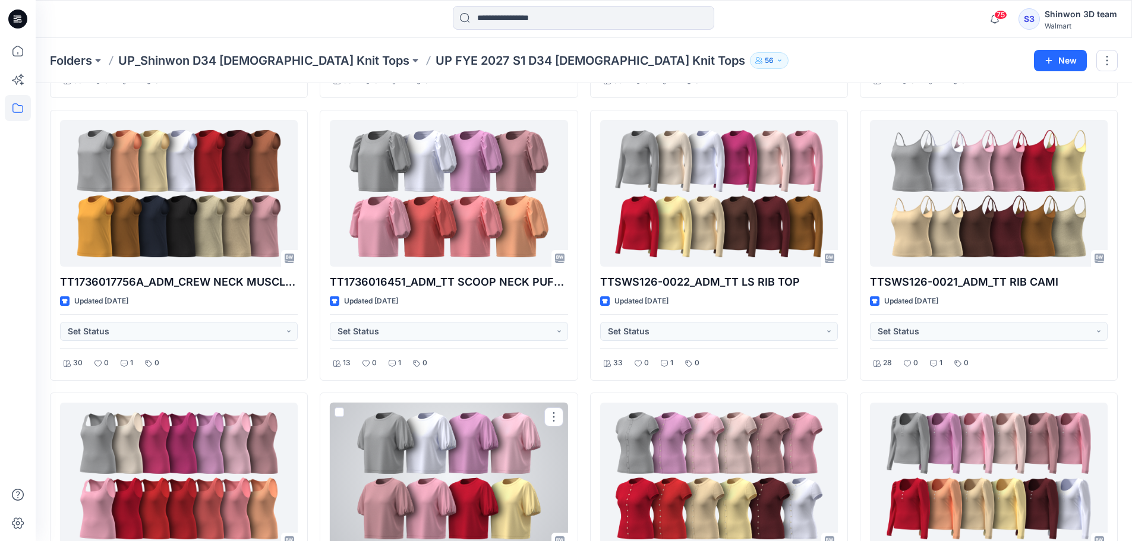
click at [430, 441] on div at bounding box center [449, 476] width 238 height 147
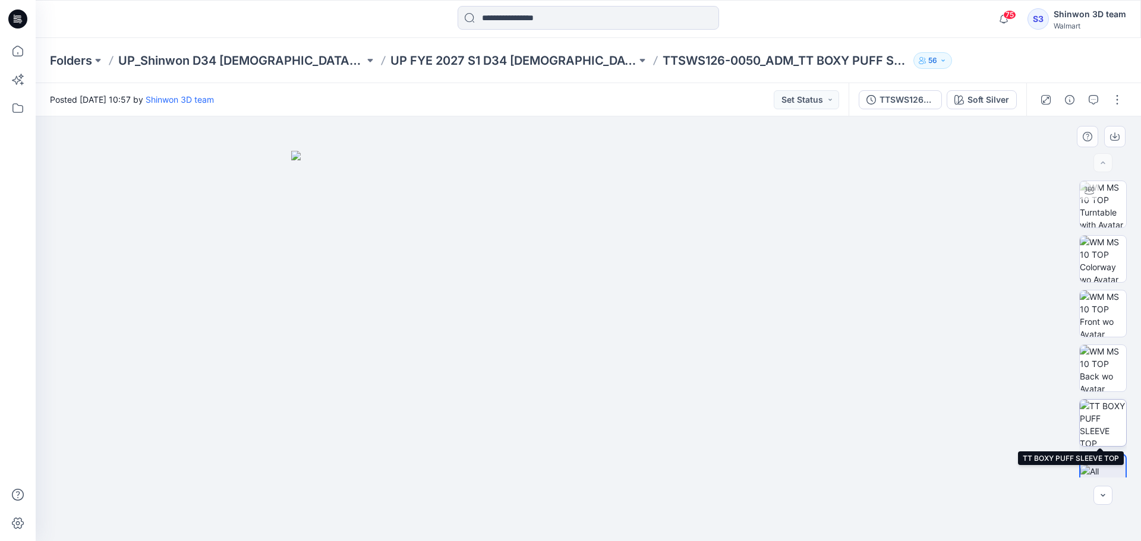
click at [1094, 410] on img at bounding box center [1102, 423] width 46 height 46
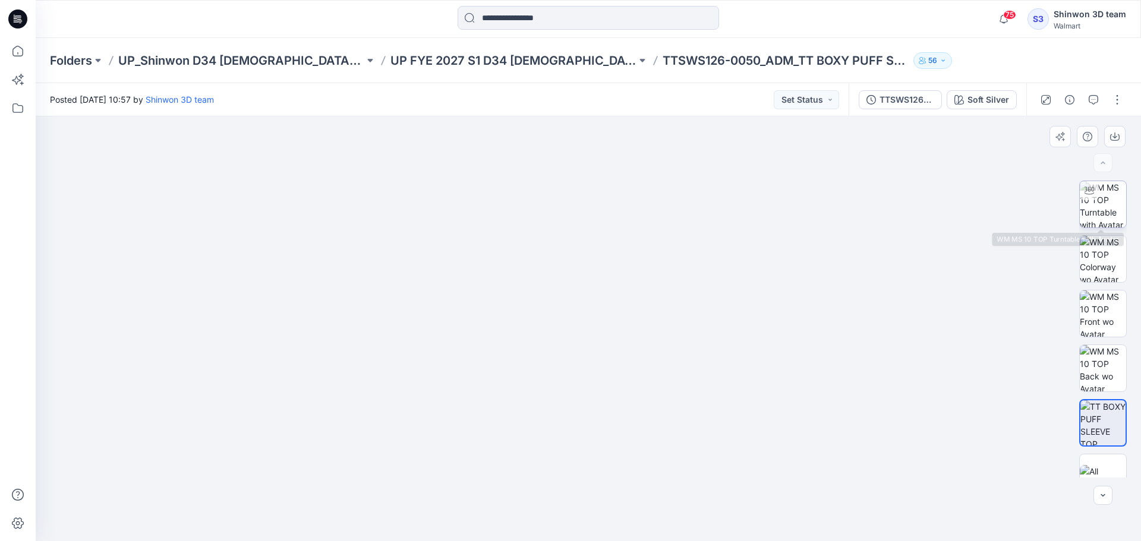
click at [1101, 206] on img at bounding box center [1102, 204] width 46 height 46
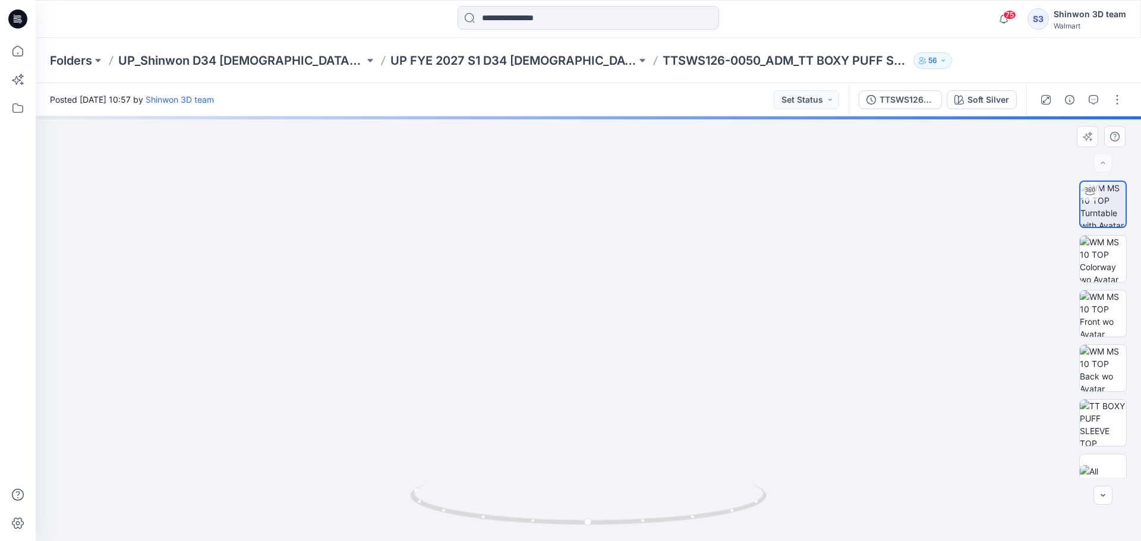
drag, startPoint x: 595, startPoint y: 207, endPoint x: 568, endPoint y: 334, distance: 130.0
click at [570, 349] on img at bounding box center [588, 233] width 941 height 616
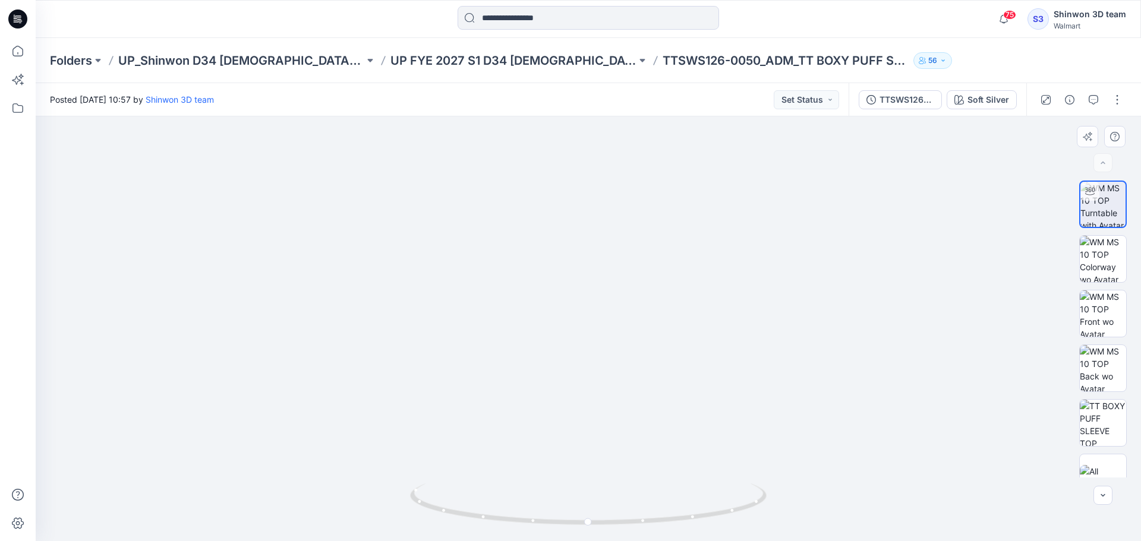
click at [563, 328] on img at bounding box center [589, 295] width 1000 height 491
click at [1099, 429] on img at bounding box center [1102, 423] width 46 height 46
drag, startPoint x: 520, startPoint y: 334, endPoint x: 541, endPoint y: 251, distance: 85.1
click at [541, 244] on img at bounding box center [588, 306] width 668 height 472
drag, startPoint x: 822, startPoint y: 304, endPoint x: 866, endPoint y: 304, distance: 44.6
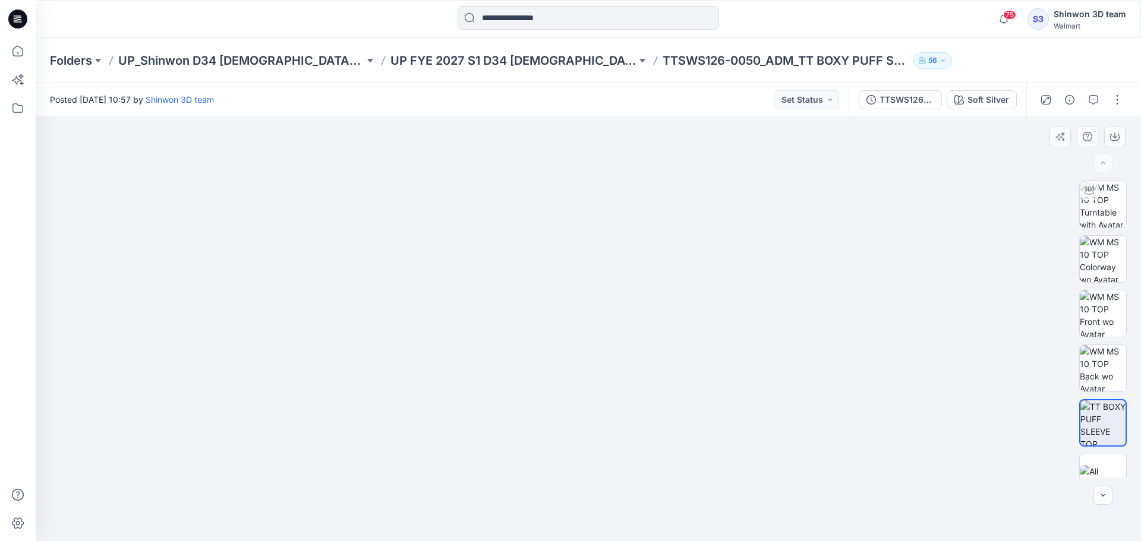
click at [821, 304] on img at bounding box center [588, 285] width 668 height 513
drag, startPoint x: 899, startPoint y: 216, endPoint x: 931, endPoint y: 219, distance: 31.7
click at [898, 216] on img at bounding box center [588, 285] width 668 height 513
click at [1016, 293] on div at bounding box center [588, 328] width 1105 height 425
click at [1069, 189] on div at bounding box center [1102, 329] width 76 height 297
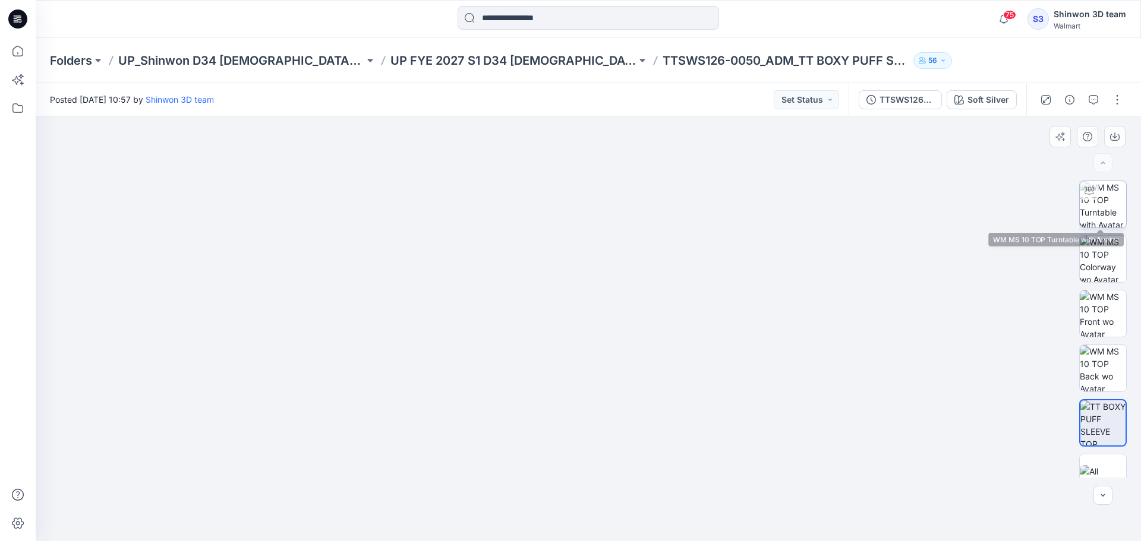
click at [1090, 202] on img at bounding box center [1102, 204] width 46 height 46
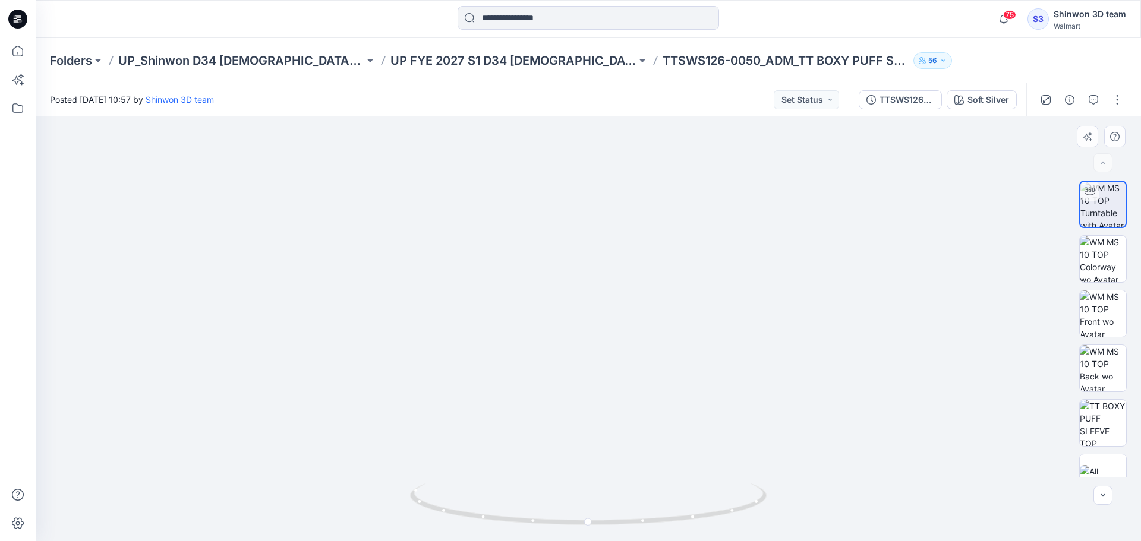
drag, startPoint x: 596, startPoint y: 212, endPoint x: 520, endPoint y: 358, distance: 164.7
click at [536, 368] on img at bounding box center [588, 278] width 988 height 526
drag, startPoint x: 595, startPoint y: 293, endPoint x: 567, endPoint y: 323, distance: 40.3
click at [573, 324] on img at bounding box center [589, 276] width 1000 height 532
drag, startPoint x: 858, startPoint y: 408, endPoint x: 856, endPoint y: 400, distance: 8.1
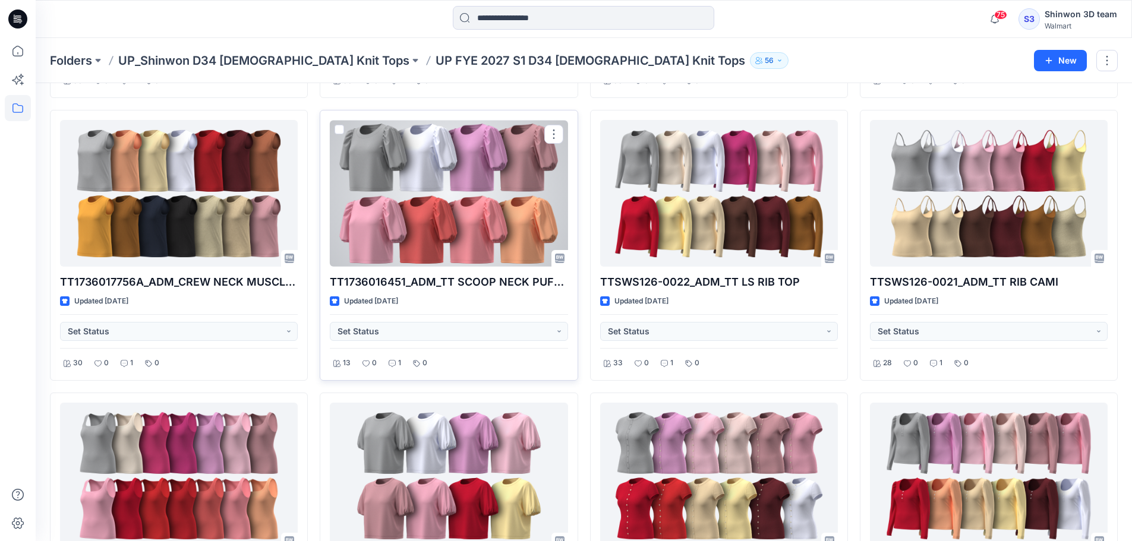
scroll to position [950, 0]
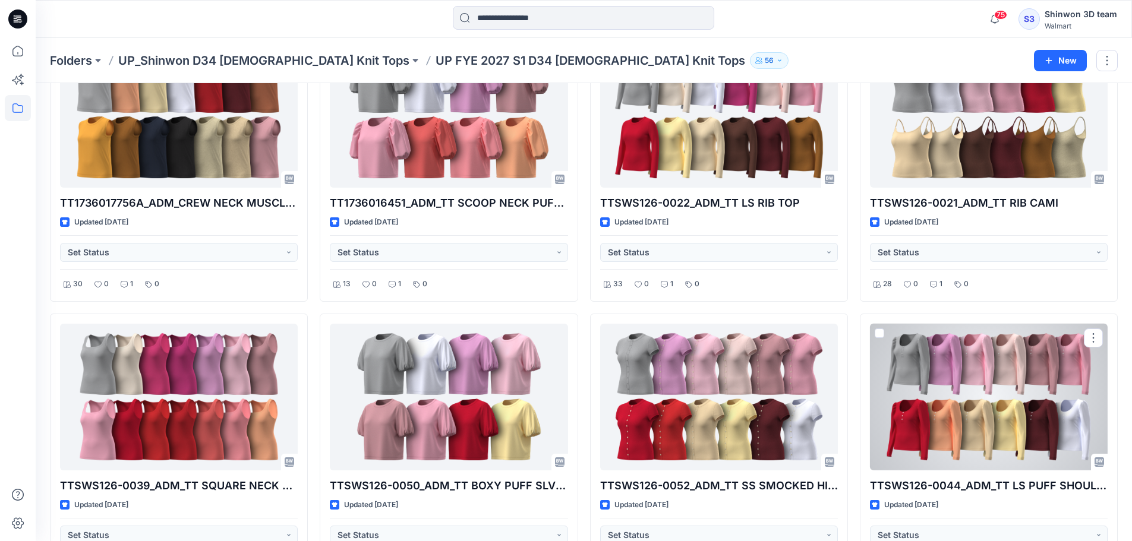
click at [960, 377] on div at bounding box center [989, 397] width 238 height 147
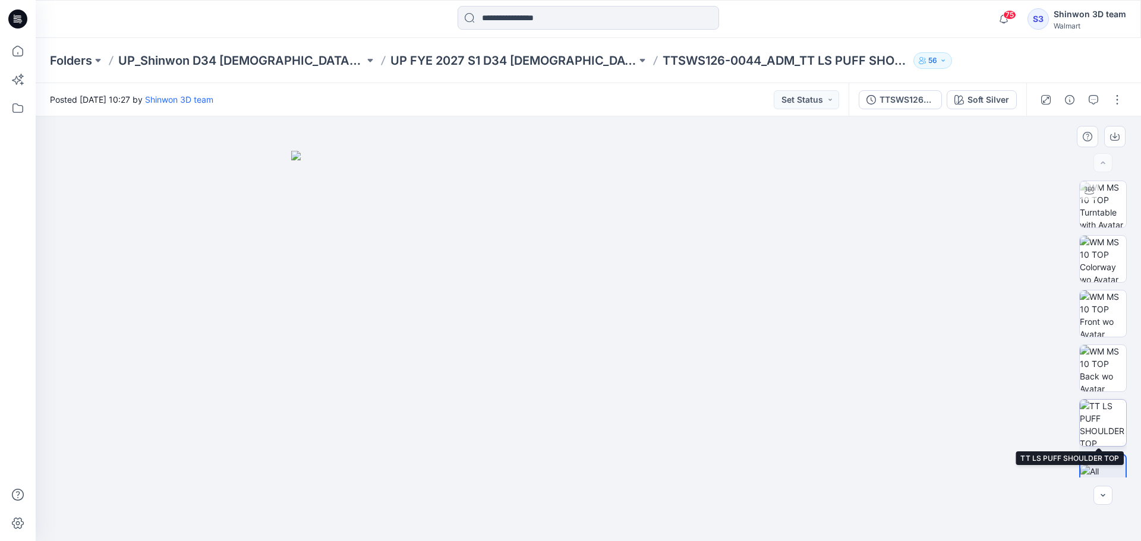
click at [1110, 410] on img at bounding box center [1102, 423] width 46 height 46
click at [1135, 191] on div at bounding box center [1102, 329] width 76 height 297
click at [1105, 194] on img at bounding box center [1102, 204] width 46 height 46
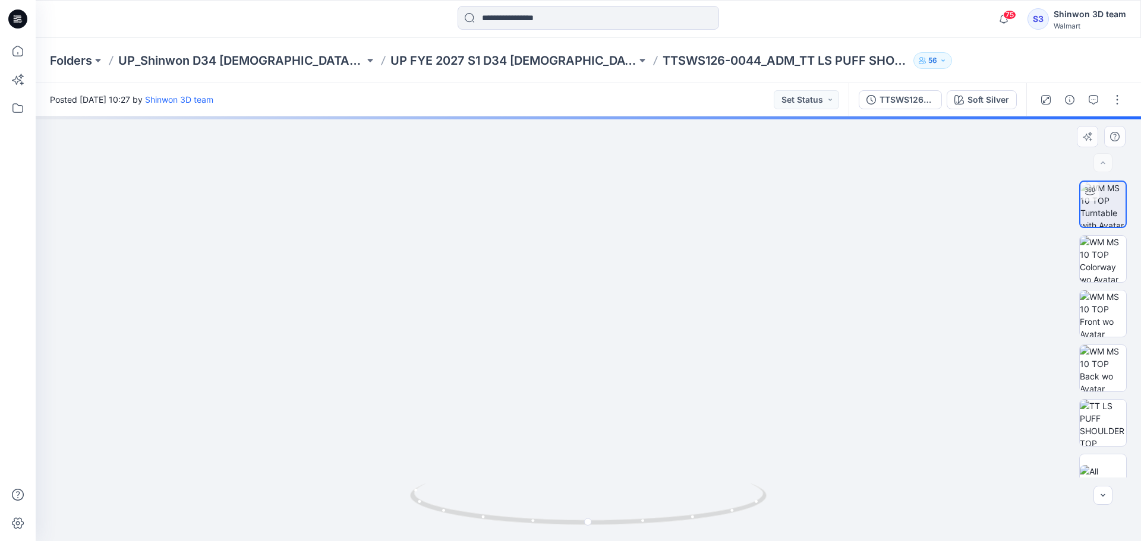
drag, startPoint x: 580, startPoint y: 166, endPoint x: 578, endPoint y: 348, distance: 181.8
click at [571, 367] on img at bounding box center [588, 284] width 941 height 514
click at [578, 314] on img at bounding box center [589, 297] width 1000 height 488
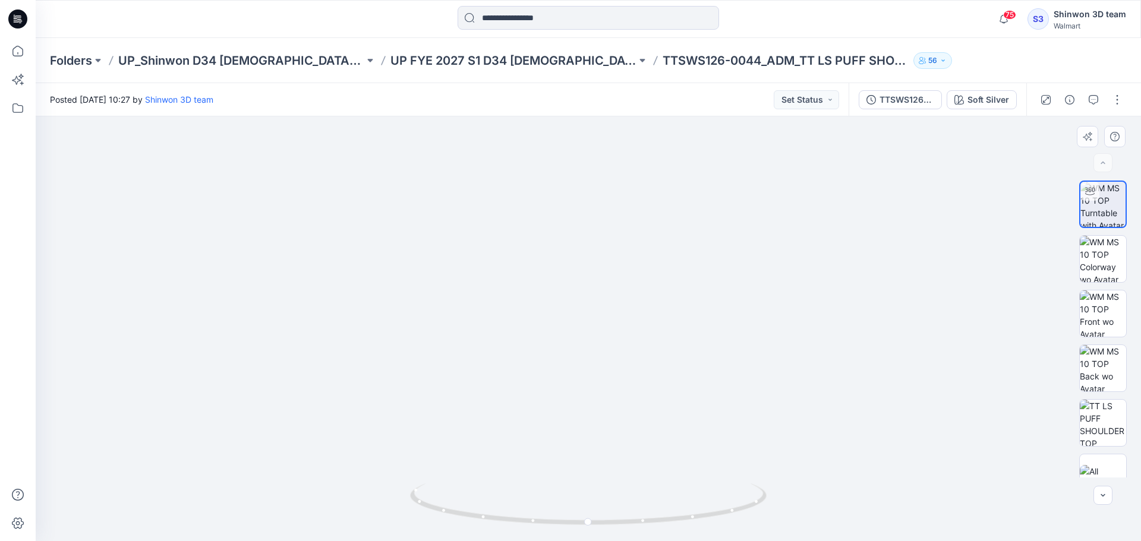
drag, startPoint x: 917, startPoint y: 295, endPoint x: 911, endPoint y: 290, distance: 7.3
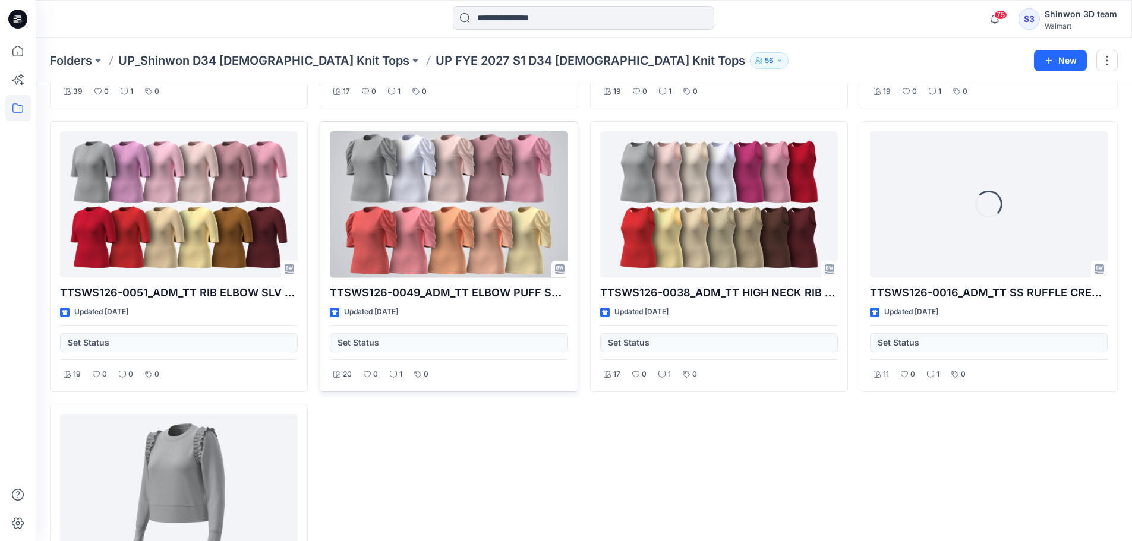
scroll to position [1187, 0]
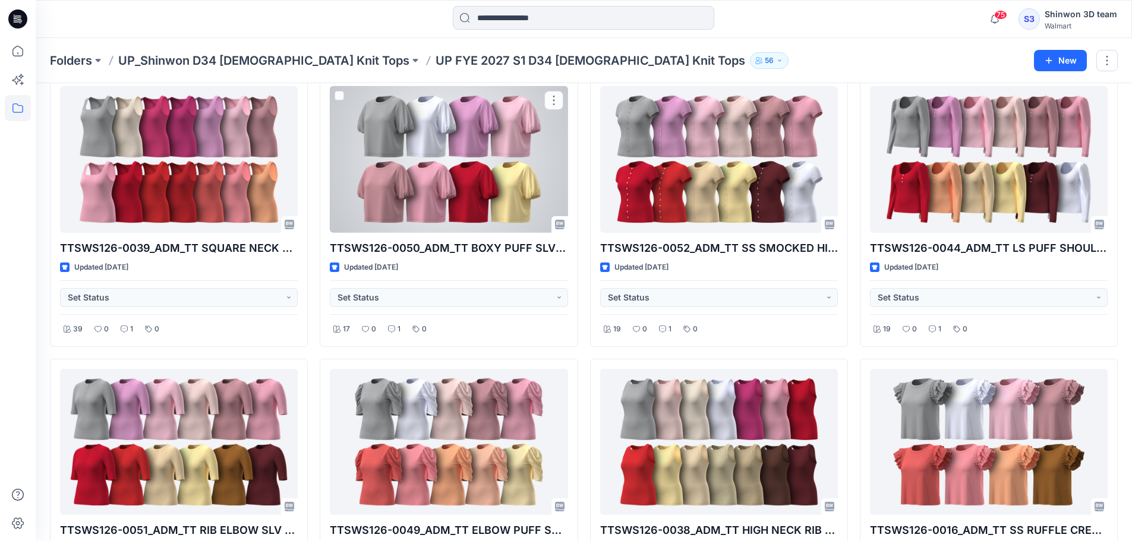
click at [447, 175] on div at bounding box center [449, 159] width 238 height 147
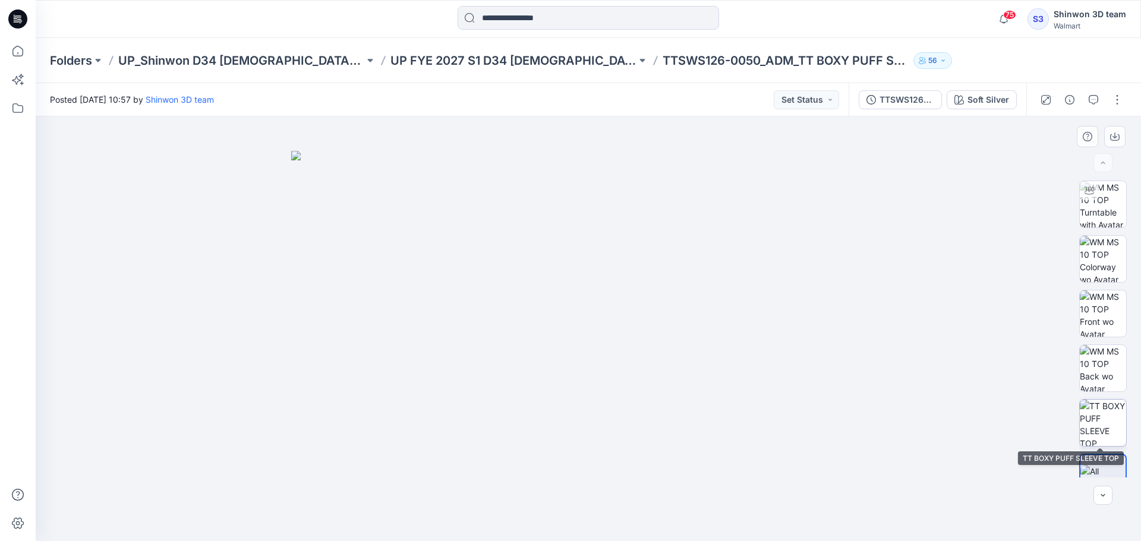
click at [1120, 423] on img at bounding box center [1102, 423] width 46 height 46
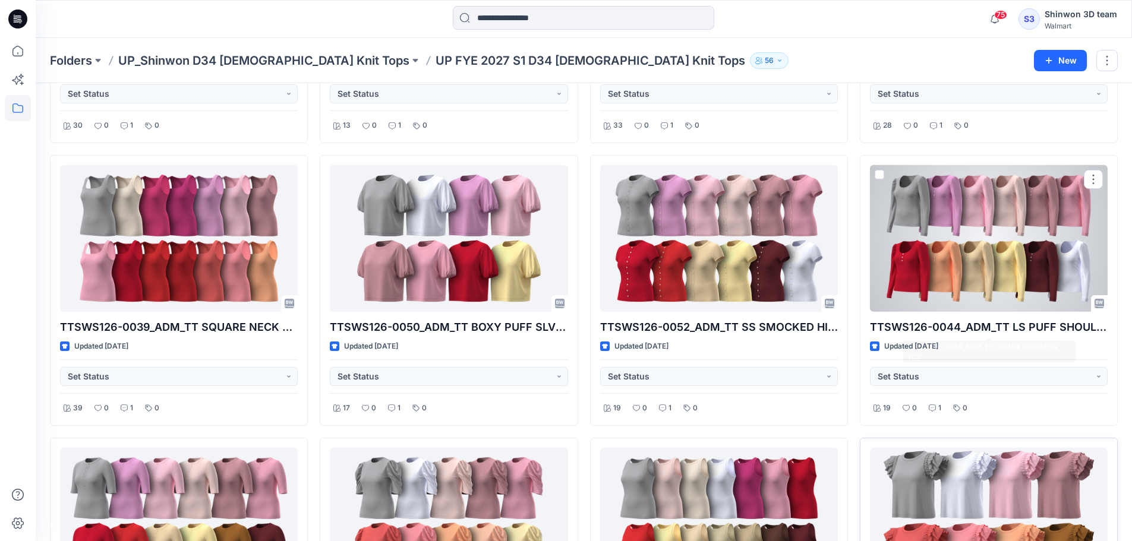
scroll to position [1346, 0]
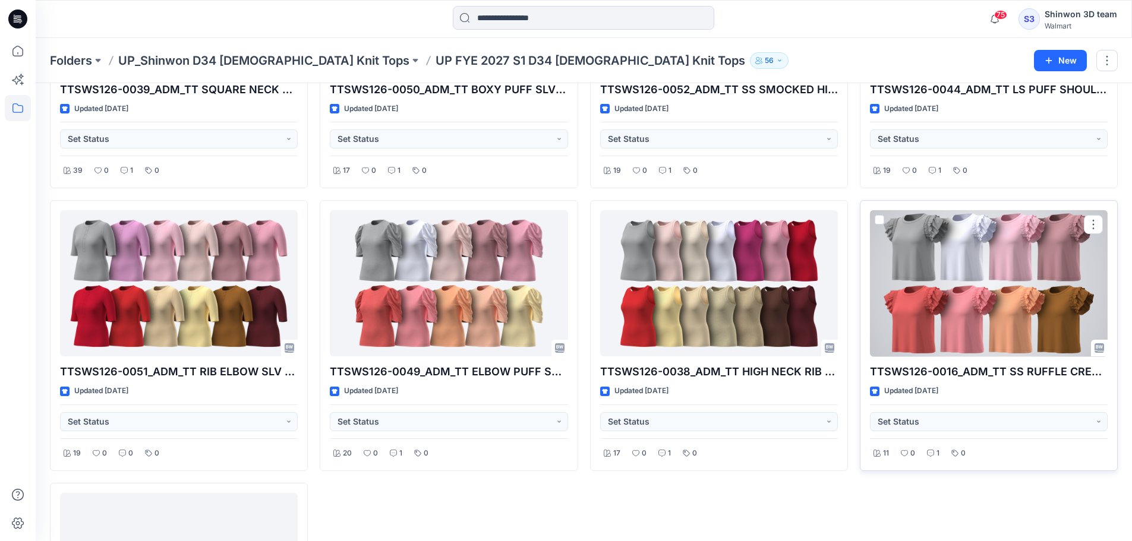
click at [971, 308] on div at bounding box center [989, 283] width 238 height 147
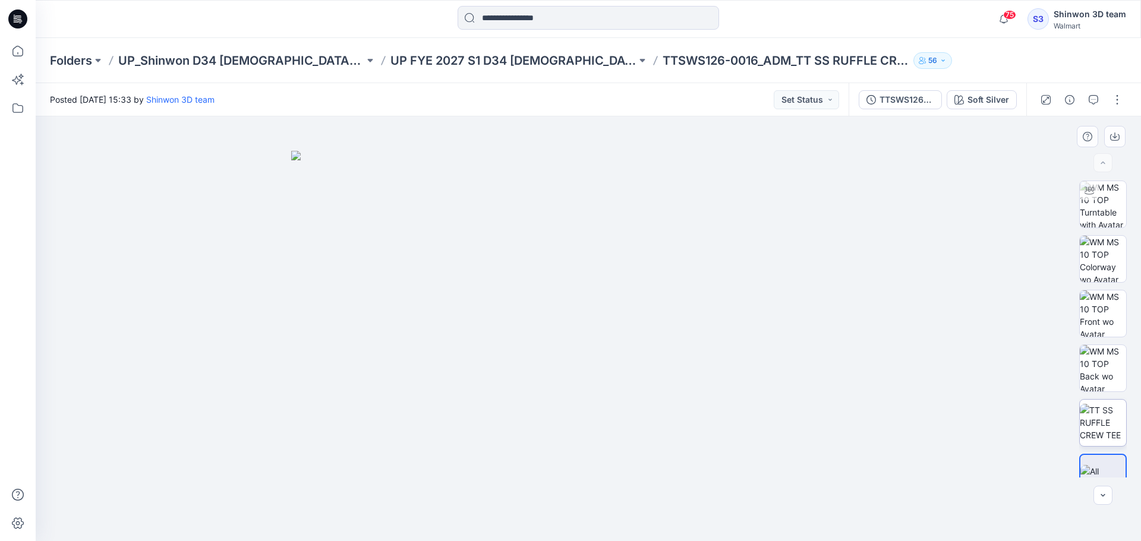
click at [1101, 427] on img at bounding box center [1102, 422] width 46 height 37
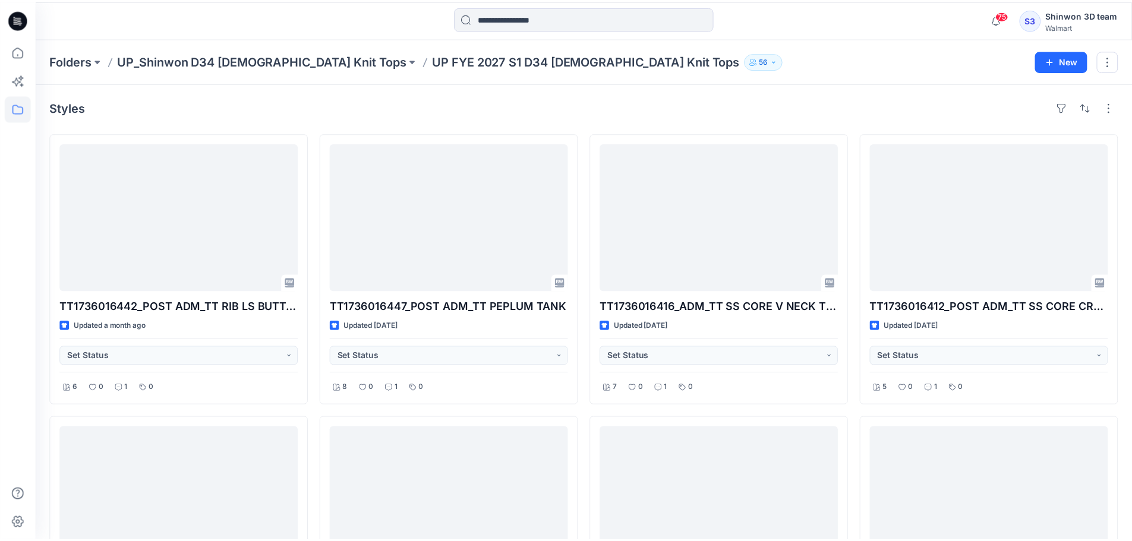
scroll to position [1346, 0]
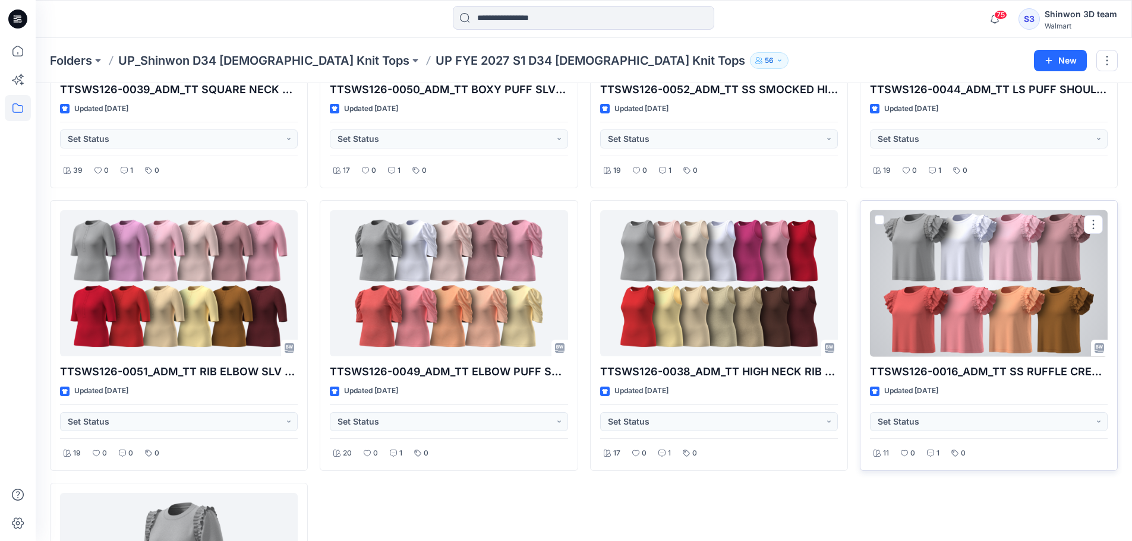
click at [1003, 303] on div at bounding box center [989, 283] width 238 height 147
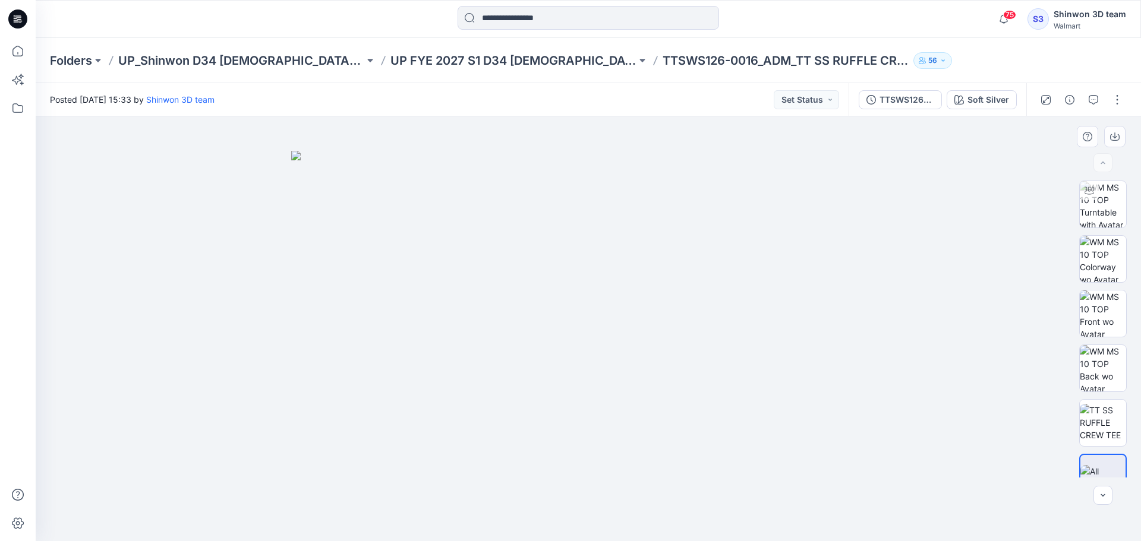
drag, startPoint x: 506, startPoint y: 380, endPoint x: 526, endPoint y: 383, distance: 20.4
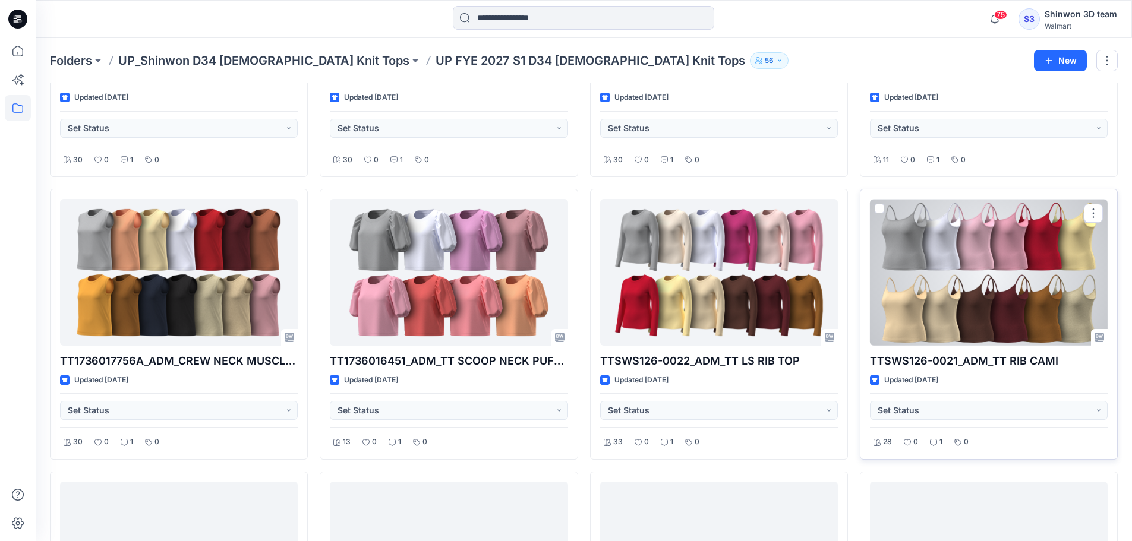
scroll to position [871, 0]
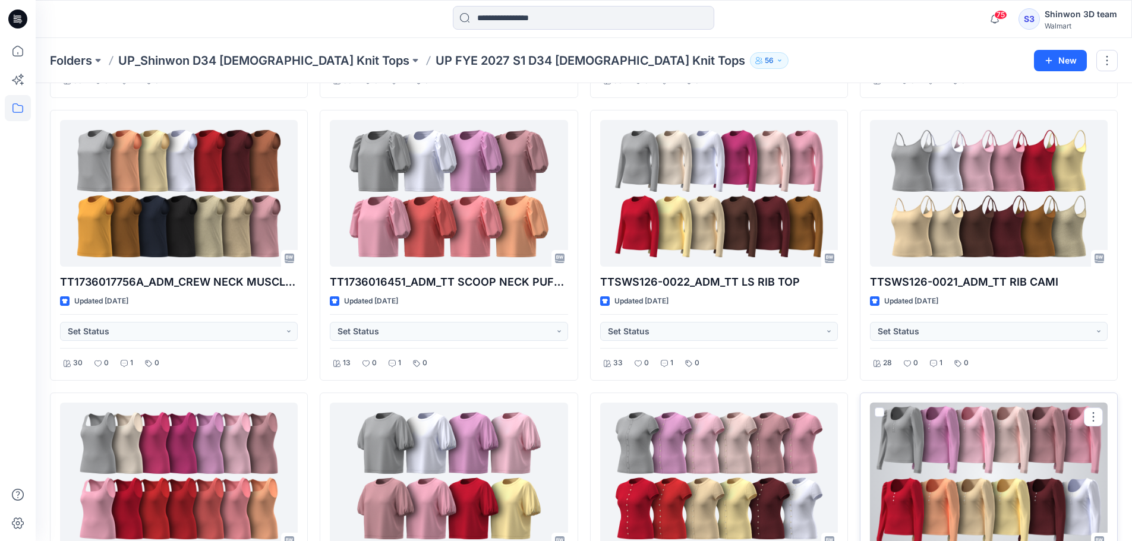
click at [976, 467] on div at bounding box center [989, 476] width 238 height 147
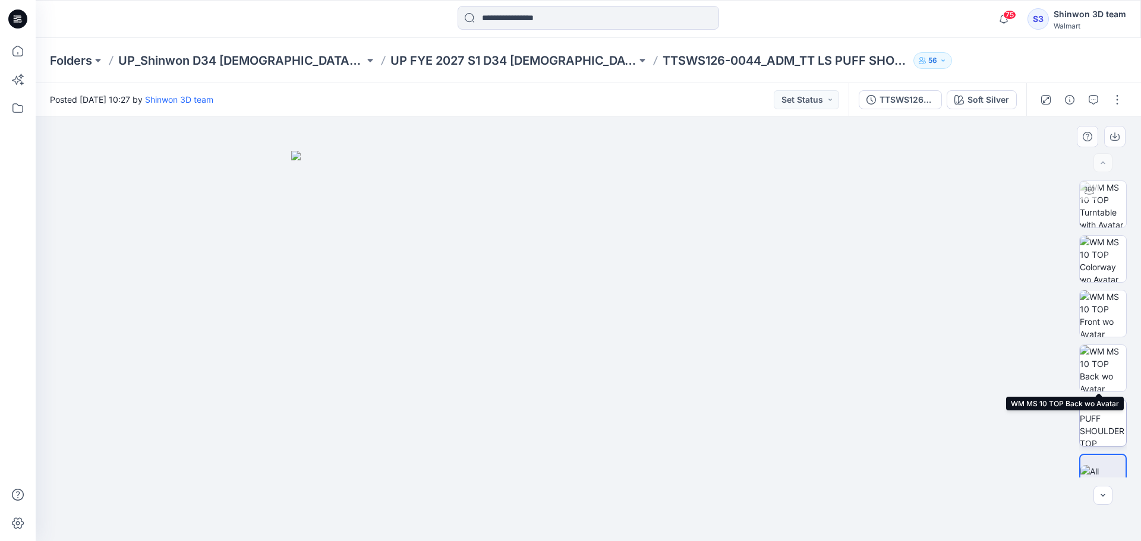
click at [1107, 413] on img at bounding box center [1102, 423] width 46 height 46
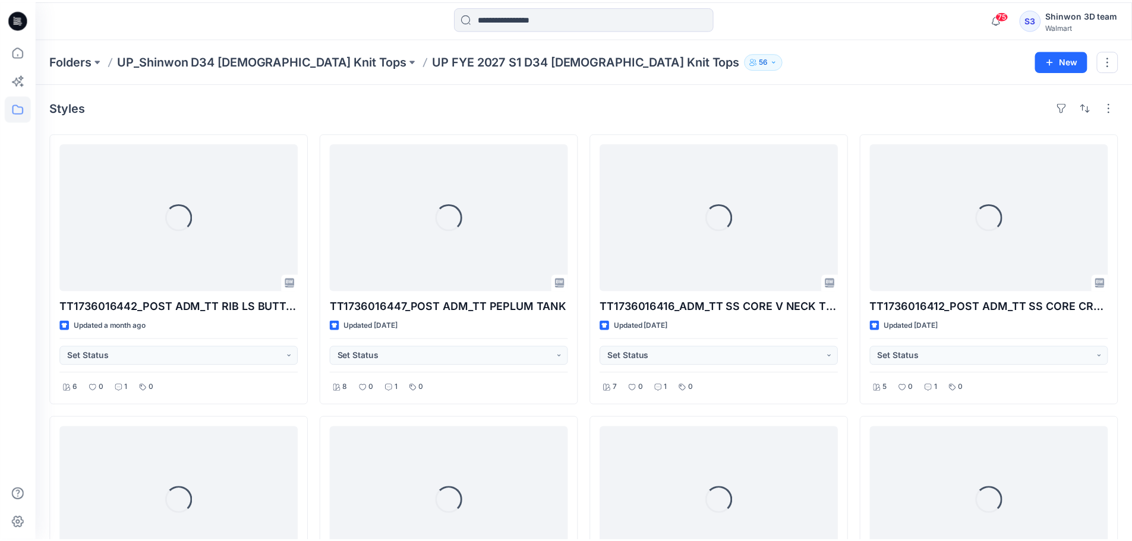
scroll to position [871, 0]
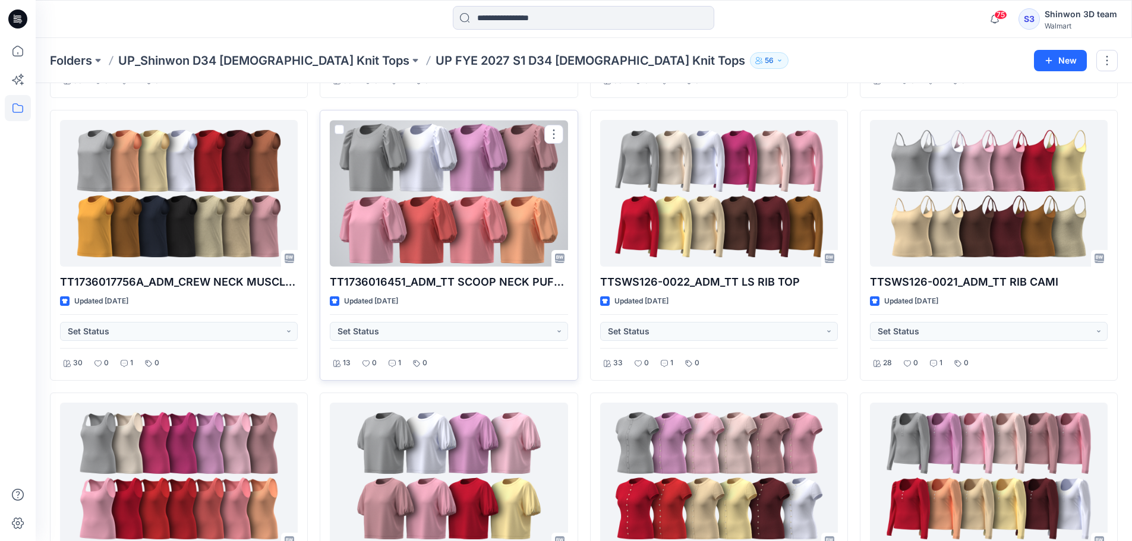
click at [435, 188] on div at bounding box center [449, 193] width 238 height 147
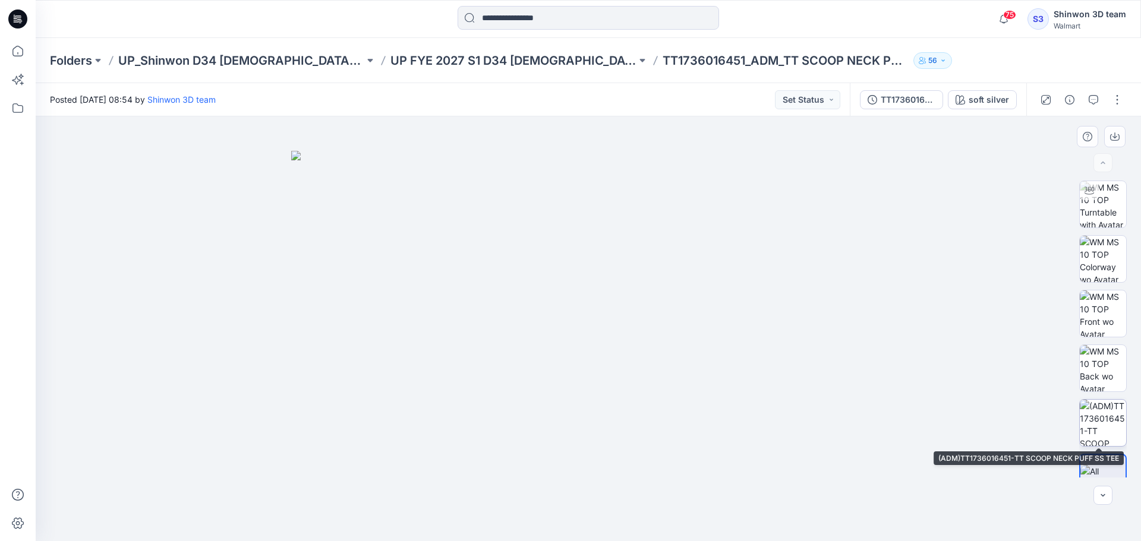
click at [1091, 432] on img at bounding box center [1102, 423] width 46 height 46
drag, startPoint x: 440, startPoint y: 396, endPoint x: 434, endPoint y: 383, distance: 14.1
click at [434, 383] on img at bounding box center [588, 295] width 699 height 491
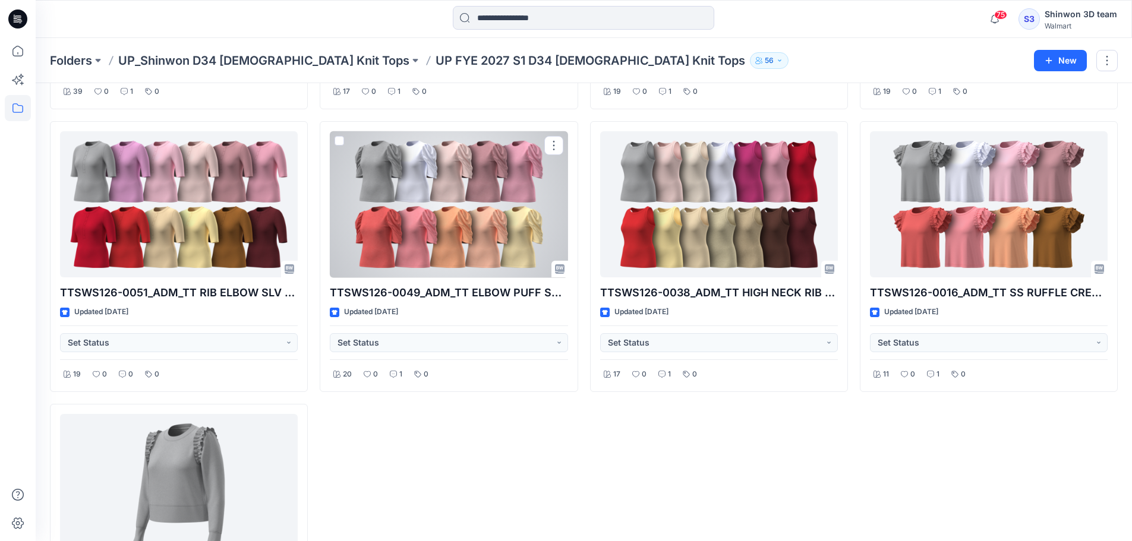
scroll to position [792, 0]
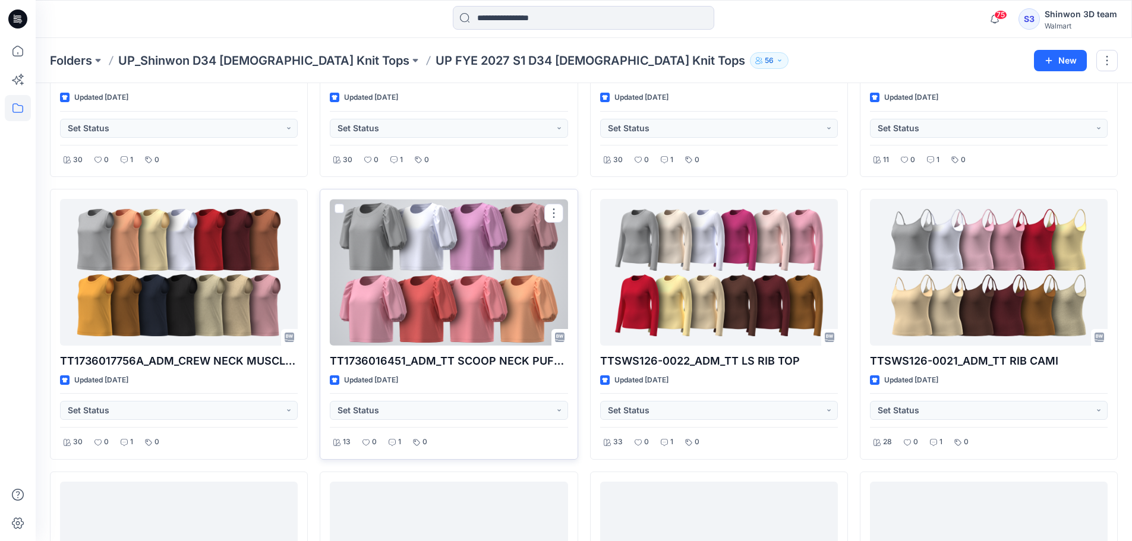
click at [469, 271] on div at bounding box center [449, 272] width 238 height 147
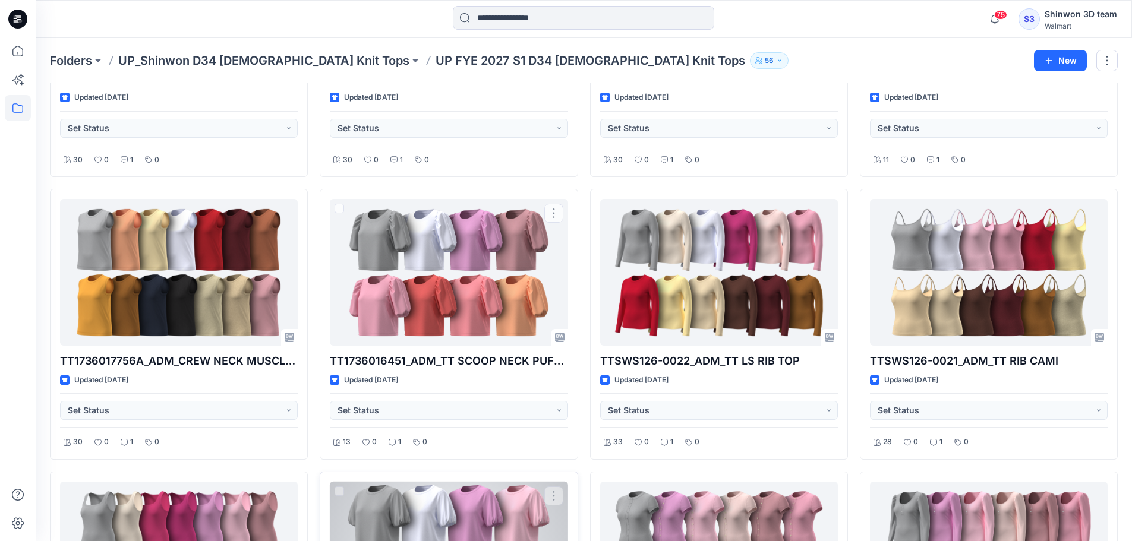
scroll to position [1188, 0]
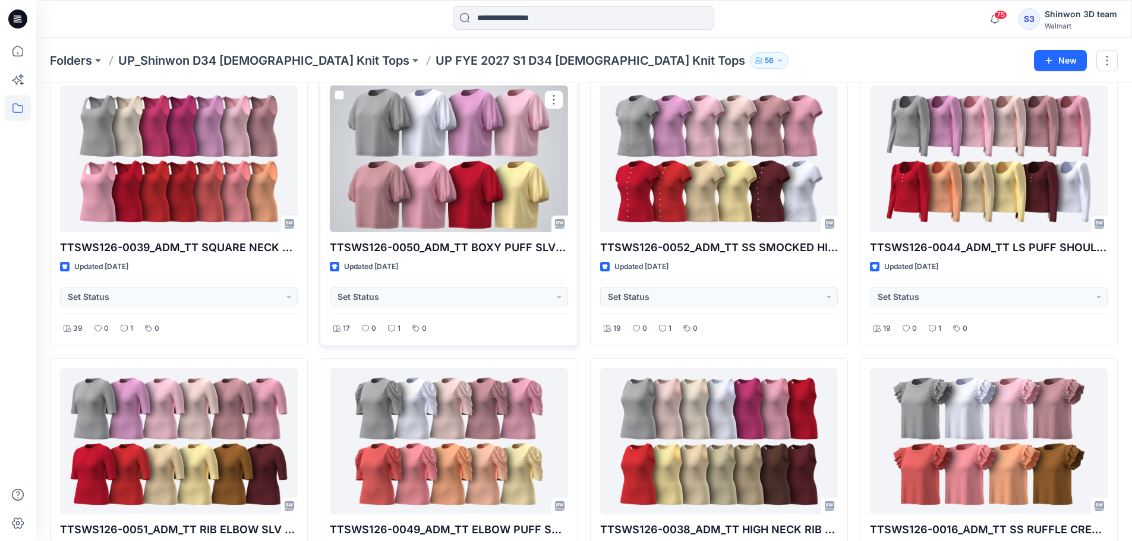
click at [452, 188] on div at bounding box center [449, 159] width 238 height 147
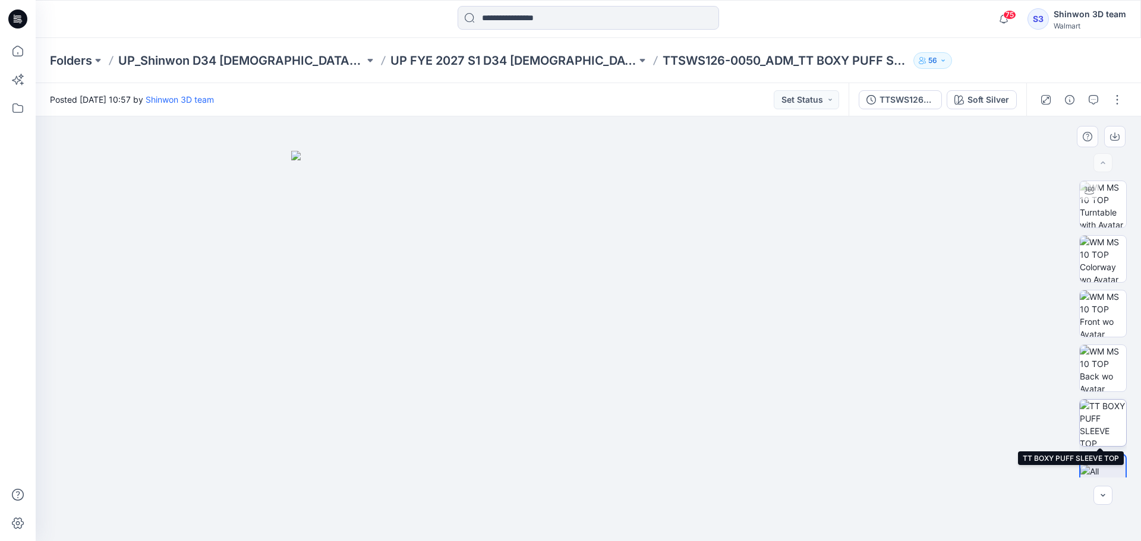
click at [1110, 424] on img at bounding box center [1102, 423] width 46 height 46
drag, startPoint x: 453, startPoint y: 352, endPoint x: 451, endPoint y: 368, distance: 16.1
click at [454, 353] on img at bounding box center [588, 307] width 668 height 470
drag, startPoint x: 451, startPoint y: 371, endPoint x: 451, endPoint y: 362, distance: 8.9
click at [451, 362] on img at bounding box center [588, 303] width 668 height 477
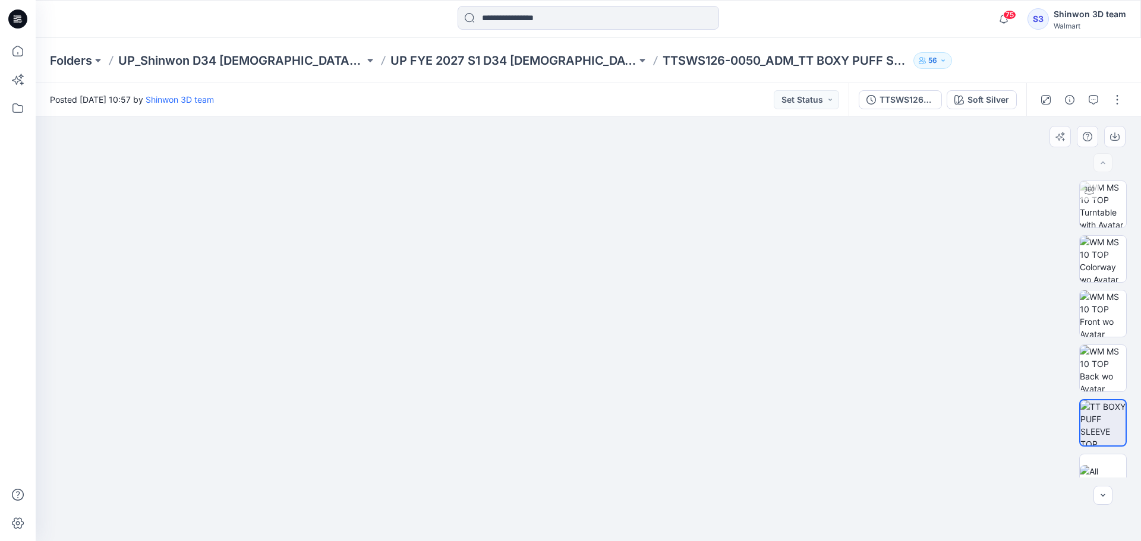
drag, startPoint x: 746, startPoint y: 504, endPoint x: 747, endPoint y: 460, distance: 43.4
click at [747, 460] on img at bounding box center [588, 284] width 668 height 514
drag, startPoint x: 691, startPoint y: 315, endPoint x: 670, endPoint y: 402, distance: 89.8
click at [696, 401] on img at bounding box center [588, 328] width 668 height 425
